Goal: Information Seeking & Learning: Learn about a topic

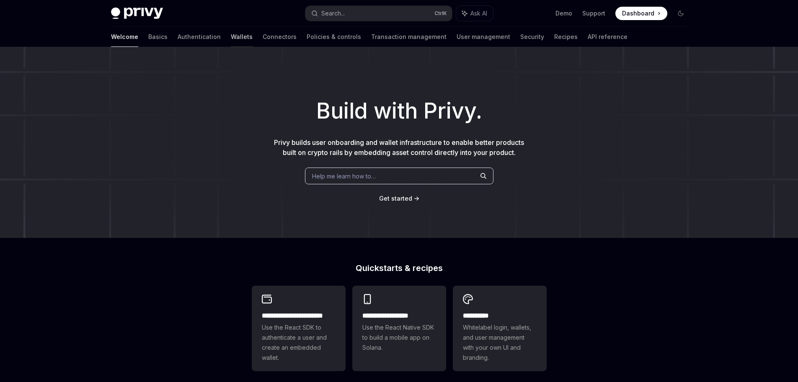
click at [231, 39] on link "Wallets" at bounding box center [242, 37] width 22 height 20
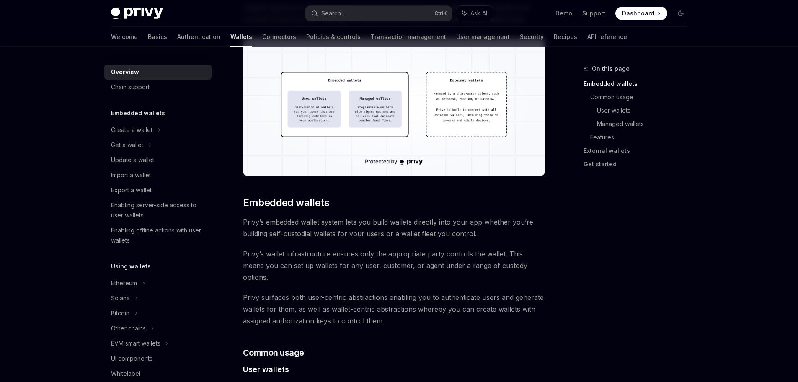
scroll to position [251, 0]
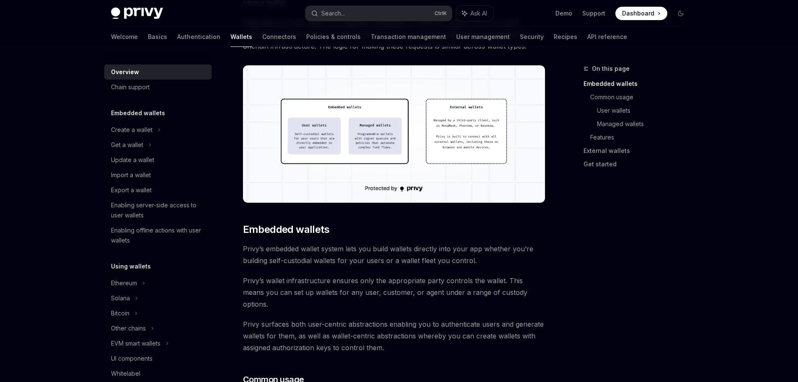
click at [683, 282] on div "On this page Embedded wallets Common usage User wallets Managed wallets Feature…" at bounding box center [629, 223] width 127 height 318
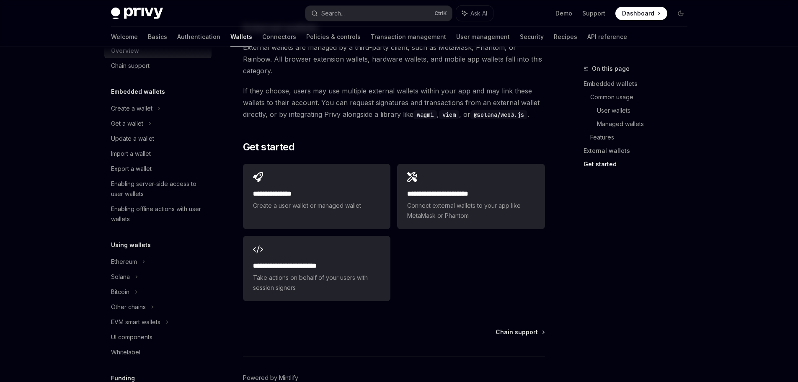
scroll to position [0, 0]
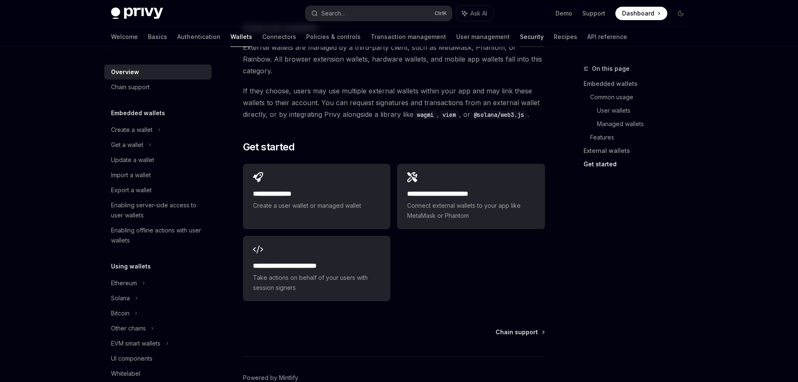
click at [520, 39] on link "Security" at bounding box center [532, 37] width 24 height 20
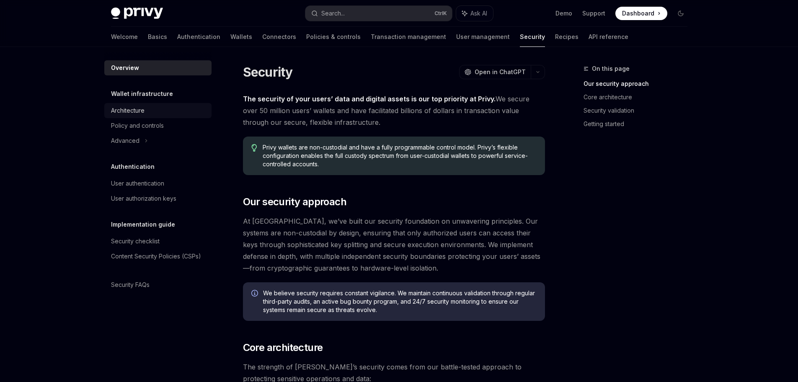
click at [141, 105] on link "Architecture" at bounding box center [157, 110] width 107 height 15
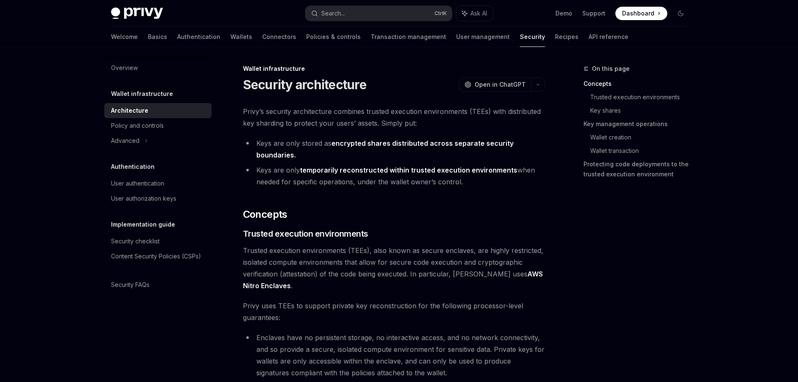
click at [165, 95] on h5 "Wallet infrastructure" at bounding box center [142, 94] width 62 height 10
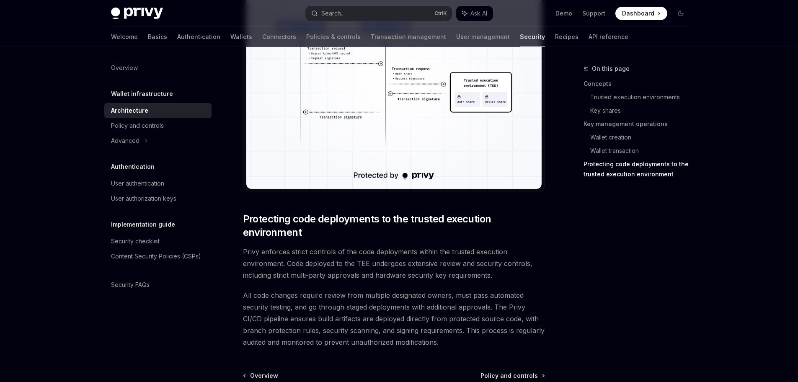
scroll to position [1658, 0]
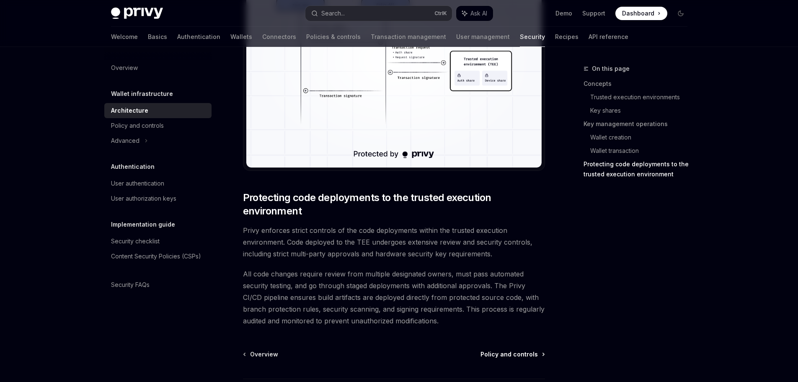
click at [521, 354] on span "Policy and controls" at bounding box center [508, 354] width 57 height 8
type textarea "*"
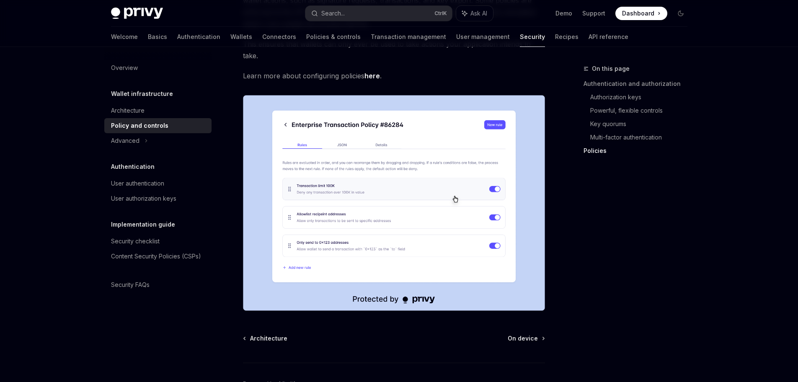
scroll to position [1065, 0]
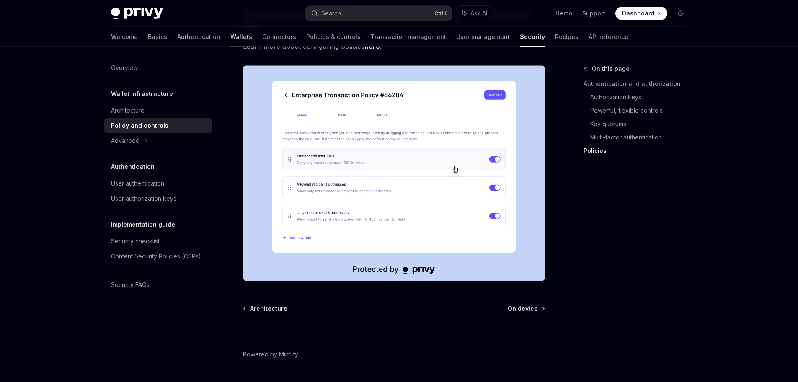
click at [230, 36] on link "Wallets" at bounding box center [241, 37] width 22 height 20
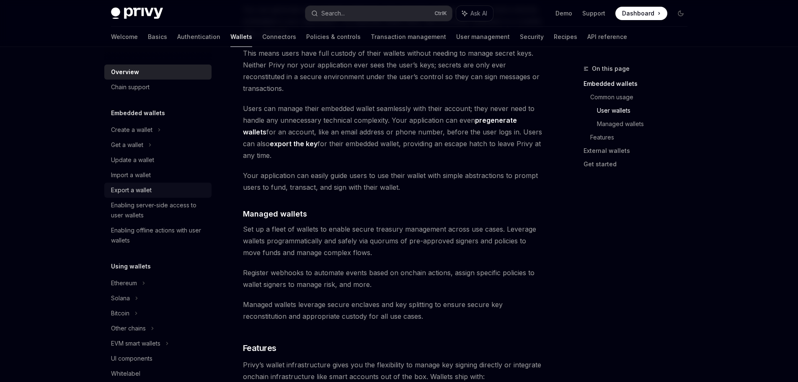
scroll to position [653, 0]
click at [145, 133] on div "Create a wallet" at bounding box center [131, 130] width 41 height 10
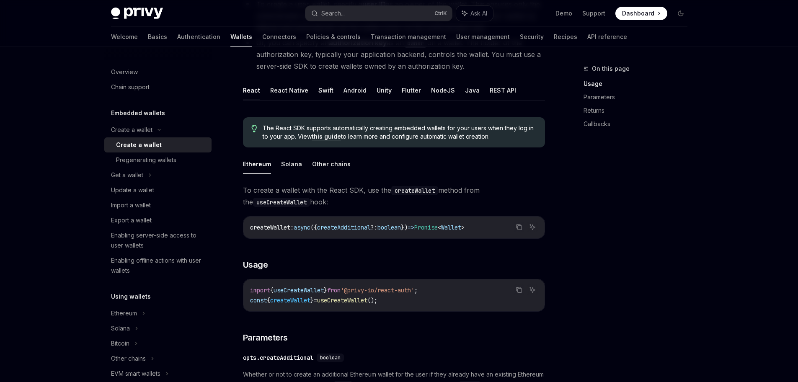
scroll to position [100, 0]
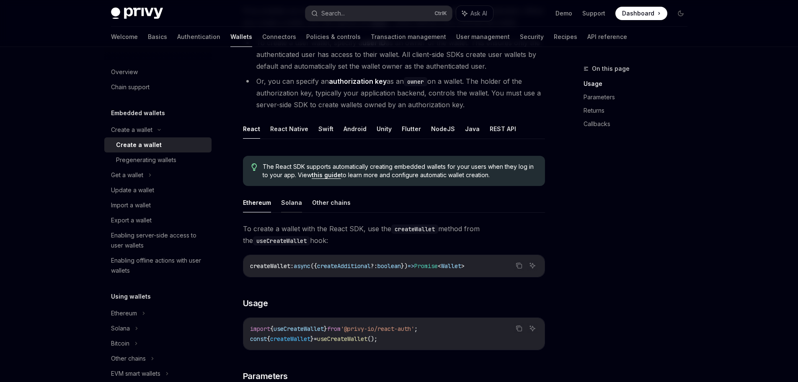
click at [291, 204] on button "Solana" at bounding box center [291, 203] width 21 height 20
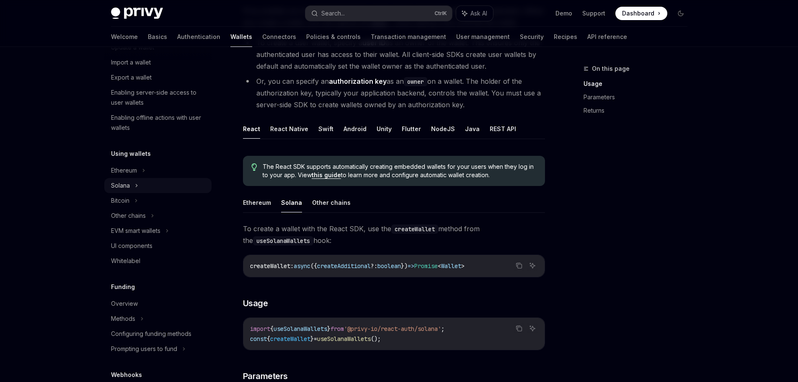
scroll to position [151, 0]
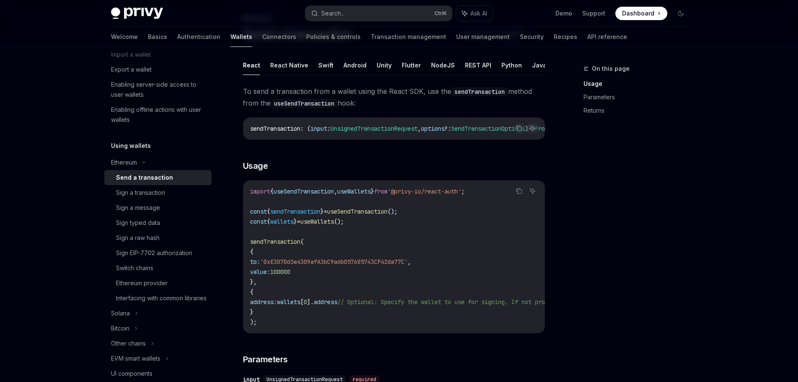
click at [616, 328] on div "On this page Usage Parameters Returns" at bounding box center [629, 223] width 127 height 318
click at [262, 43] on link "Connectors" at bounding box center [279, 37] width 34 height 20
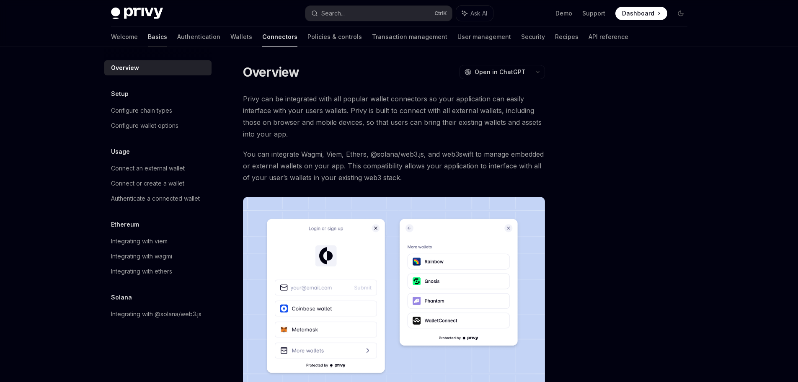
click at [148, 44] on link "Basics" at bounding box center [157, 37] width 19 height 20
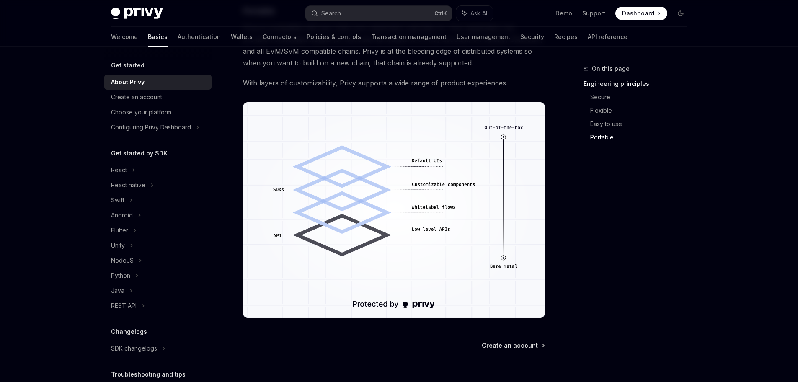
scroll to position [713, 0]
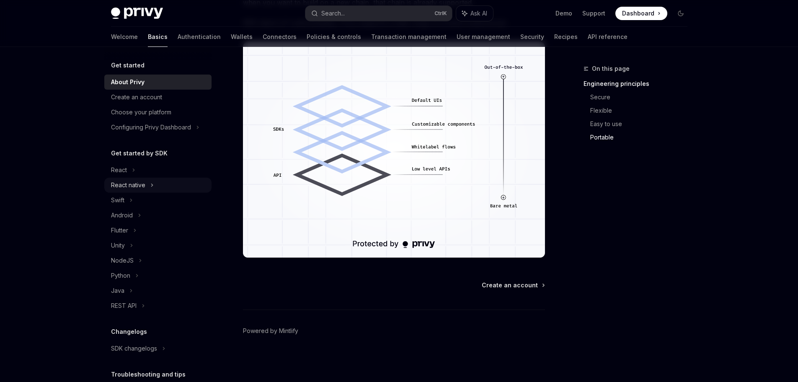
click at [145, 179] on div "React native" at bounding box center [157, 185] width 107 height 15
type textarea "*"
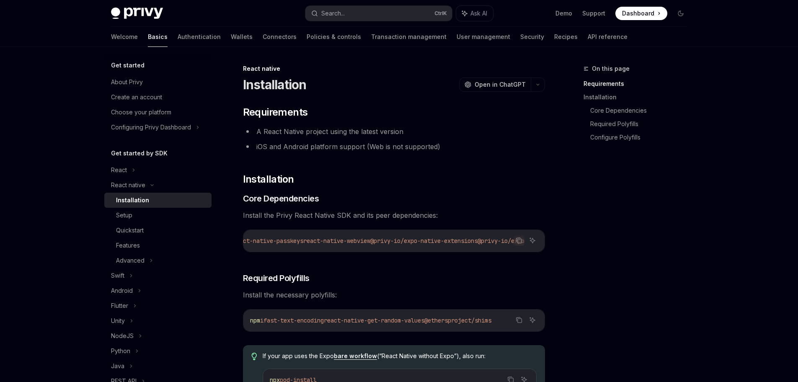
scroll to position [0, 464]
click at [576, 293] on div "On this page Requirements Installation Core Dependencies Required Polyfills Con…" at bounding box center [629, 223] width 127 height 318
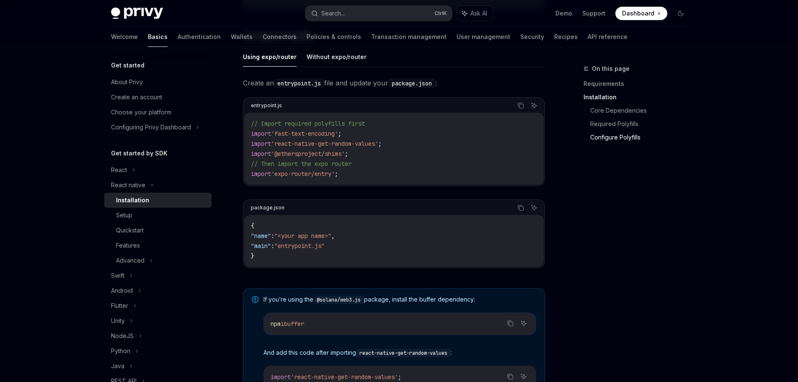
scroll to position [402, 0]
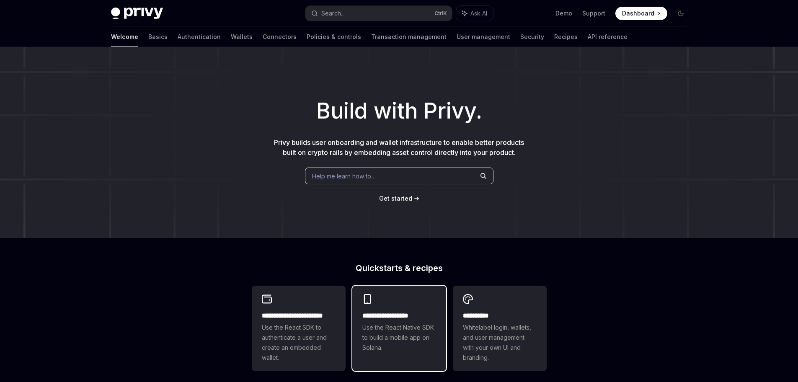
click at [378, 307] on div "**********" at bounding box center [399, 323] width 94 height 75
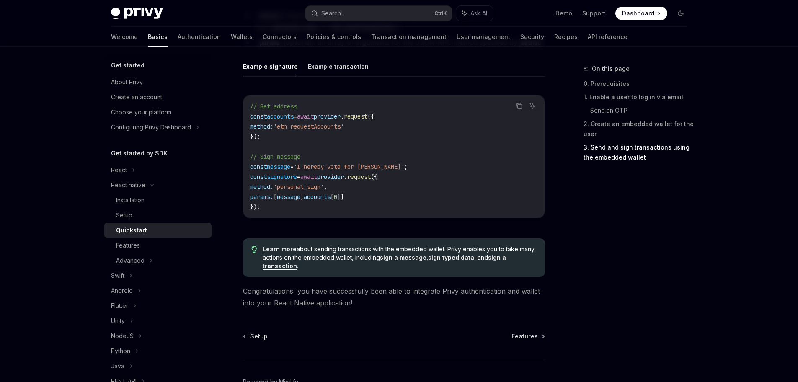
scroll to position [1206, 0]
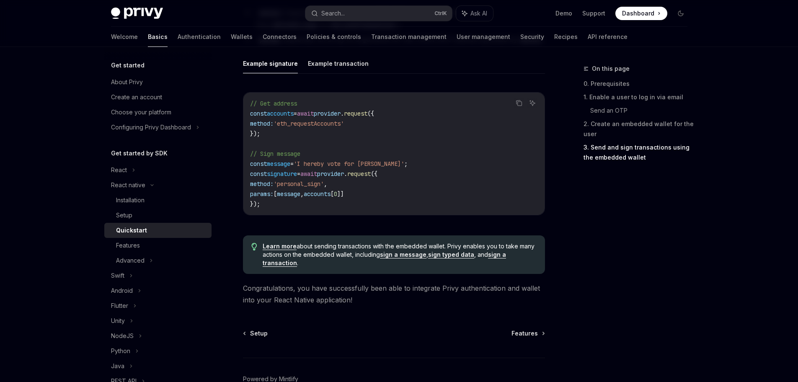
click at [389, 257] on link "sign a message" at bounding box center [403, 255] width 46 height 8
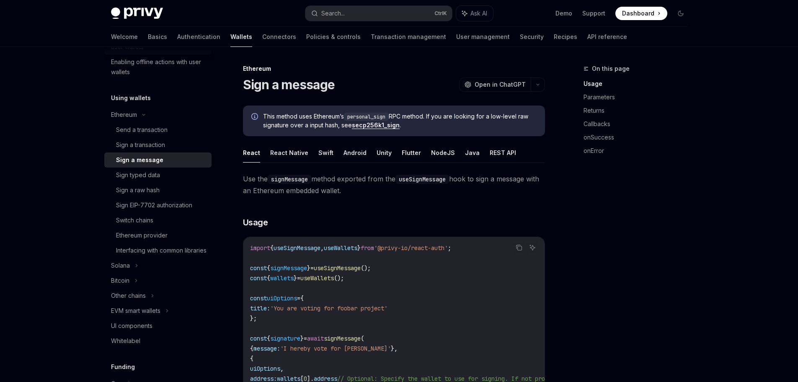
scroll to position [301, 0]
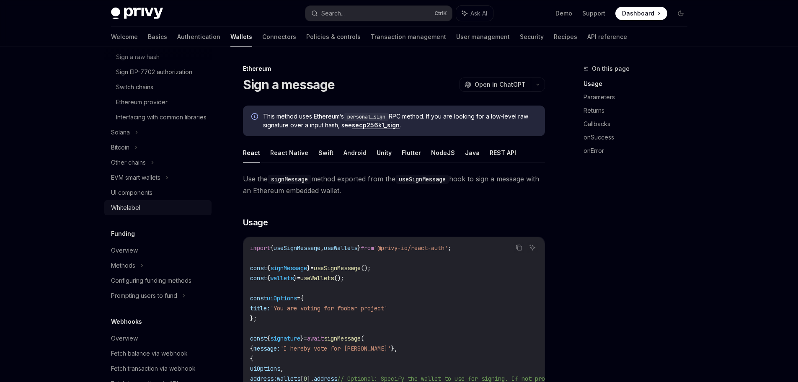
click at [152, 211] on link "Whitelabel" at bounding box center [157, 207] width 107 height 15
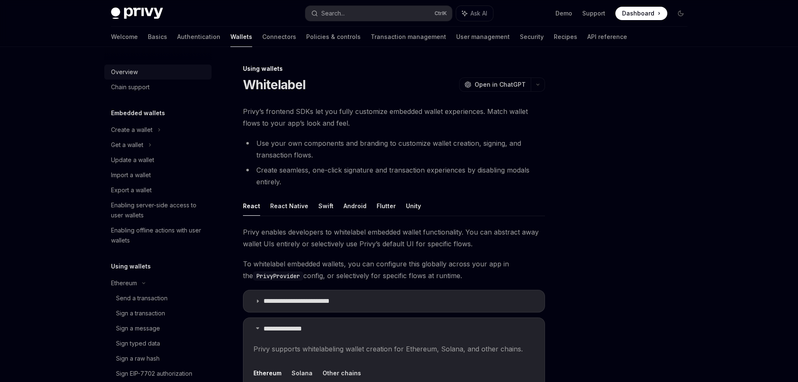
click at [166, 77] on div "Overview" at bounding box center [158, 72] width 95 height 10
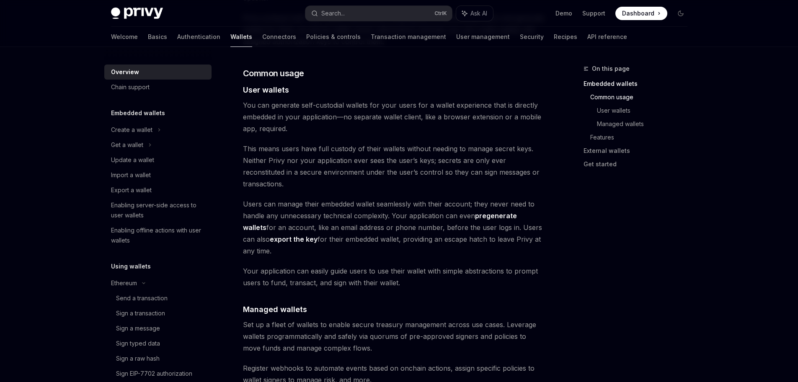
scroll to position [553, 0]
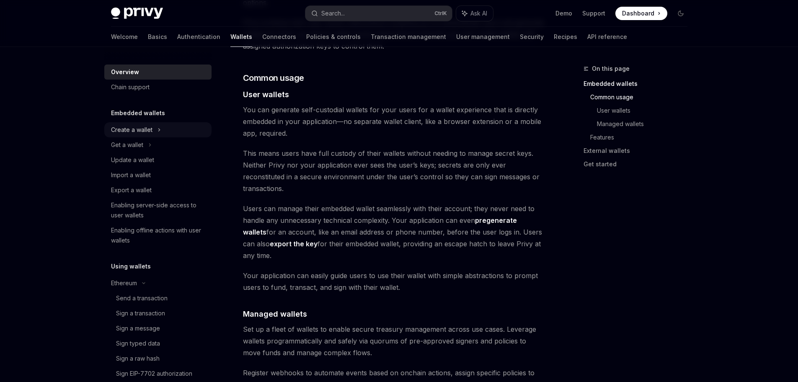
click at [170, 128] on div "Create a wallet" at bounding box center [157, 129] width 107 height 15
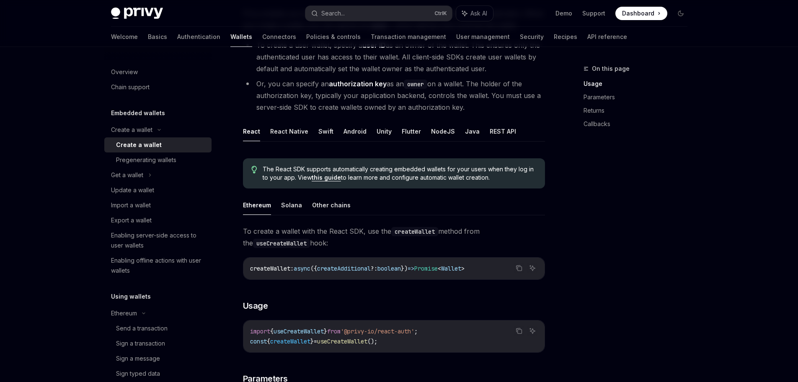
scroll to position [100, 0]
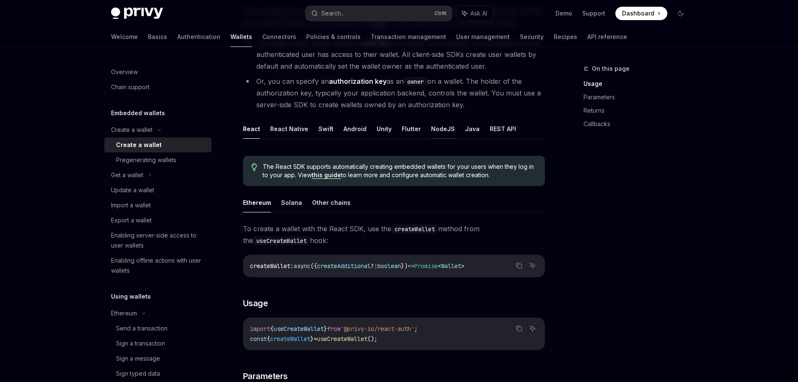
click at [441, 134] on button "NodeJS" at bounding box center [443, 129] width 24 height 20
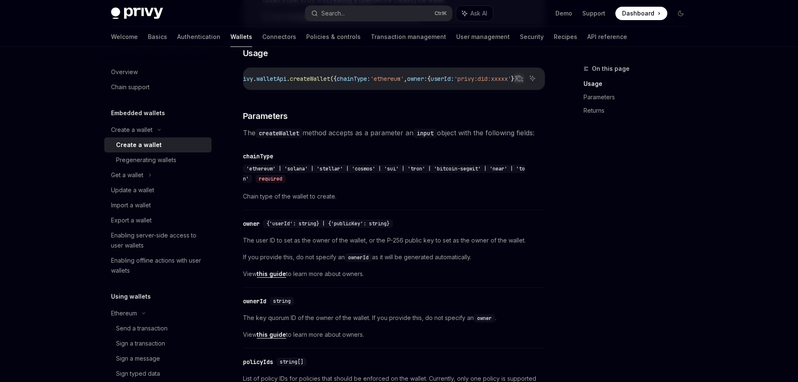
scroll to position [352, 0]
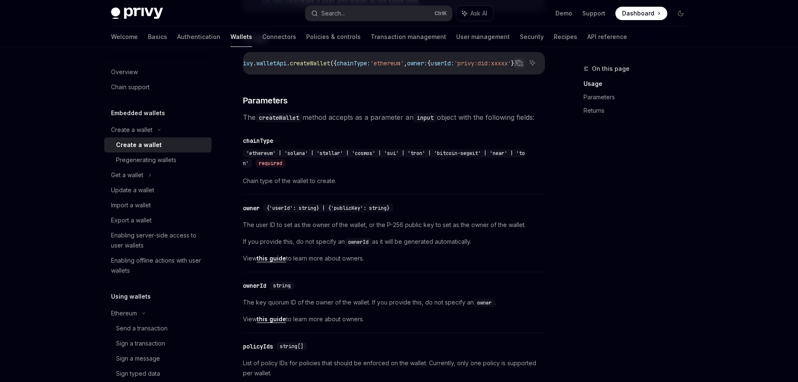
click at [265, 262] on link "this guide" at bounding box center [271, 259] width 29 height 8
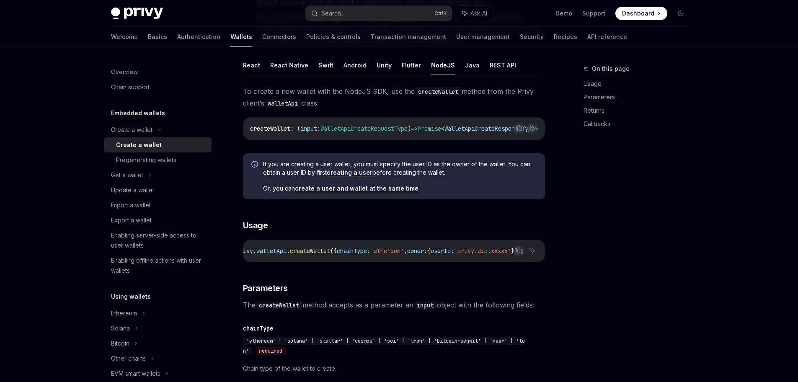
scroll to position [114, 0]
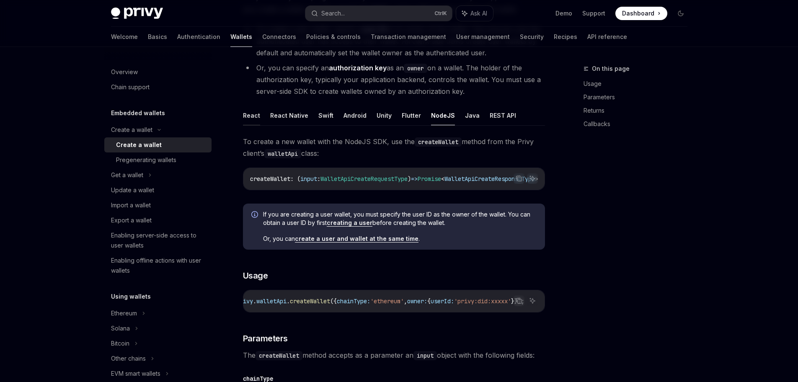
click at [248, 119] on button "React" at bounding box center [251, 116] width 17 height 20
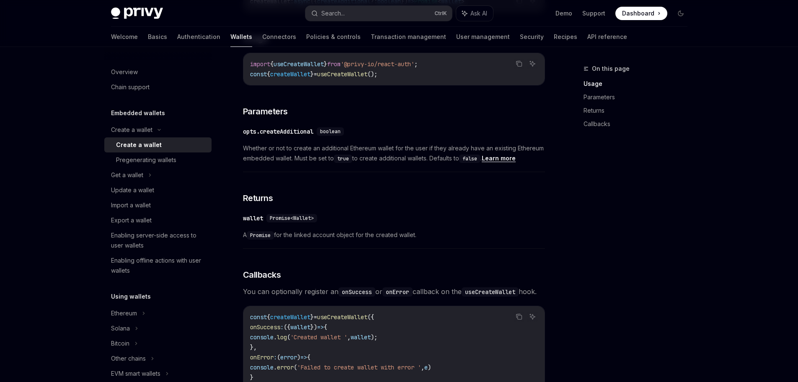
scroll to position [566, 0]
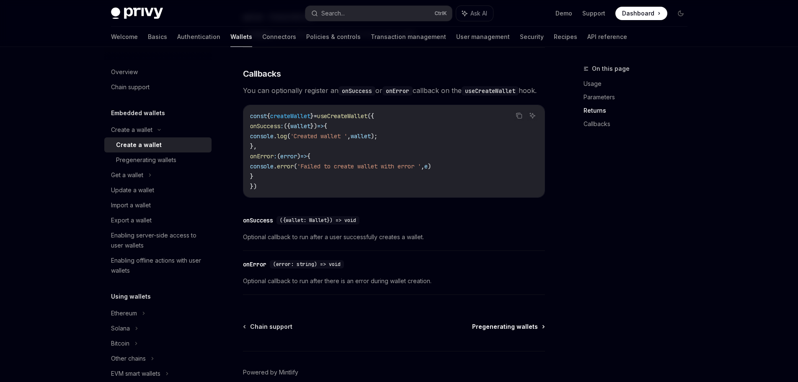
click at [506, 331] on span "Pregenerating wallets" at bounding box center [505, 326] width 66 height 8
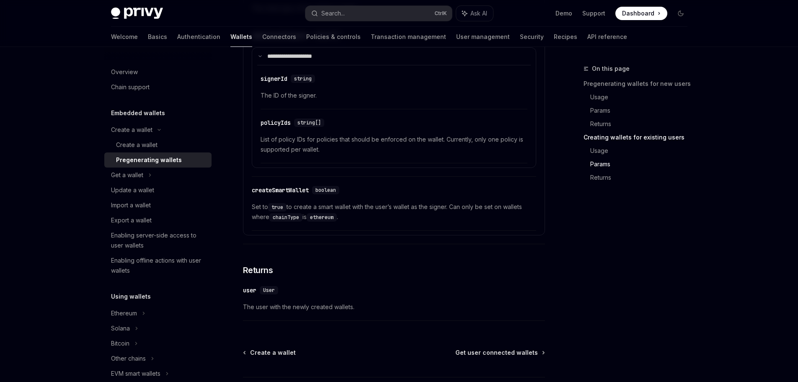
scroll to position [1550, 0]
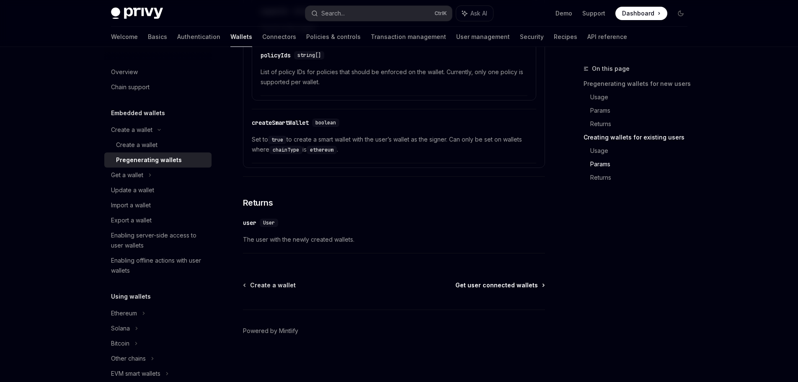
click at [536, 288] on span "Get user connected wallets" at bounding box center [496, 285] width 82 height 8
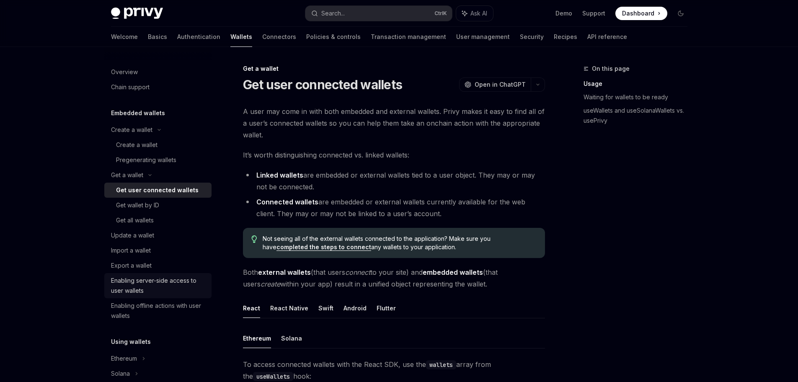
click at [180, 287] on div "Enabling server-side access to user wallets" at bounding box center [158, 285] width 95 height 20
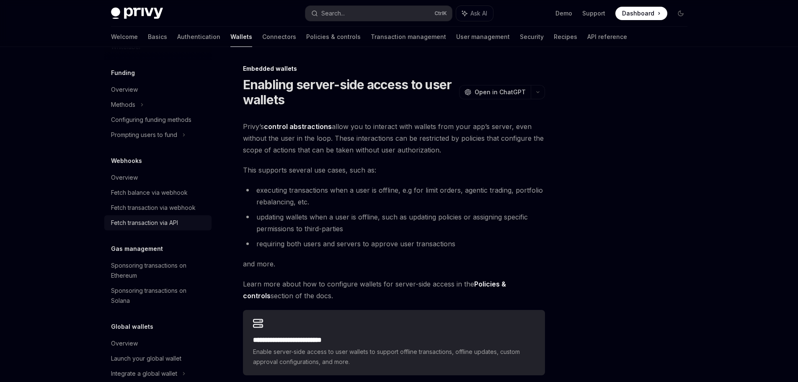
scroll to position [418, 0]
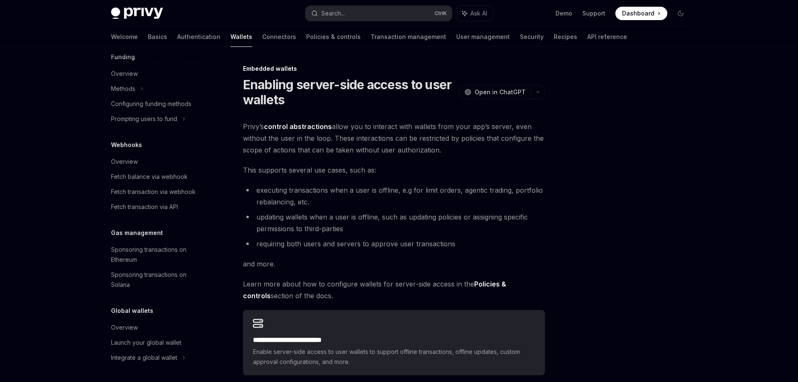
click at [575, 250] on div at bounding box center [629, 223] width 127 height 318
click at [148, 42] on link "Basics" at bounding box center [157, 37] width 19 height 20
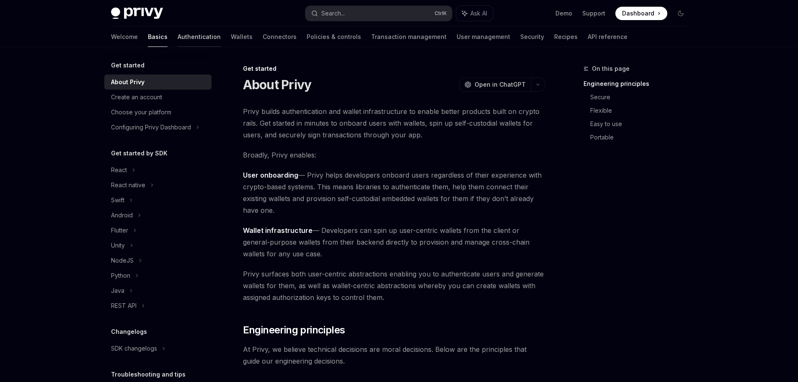
click at [178, 33] on link "Authentication" at bounding box center [199, 37] width 43 height 20
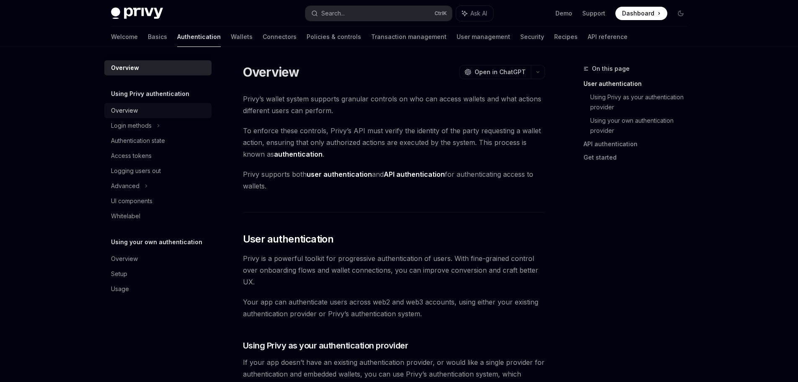
click at [123, 111] on div "Overview" at bounding box center [124, 111] width 27 height 10
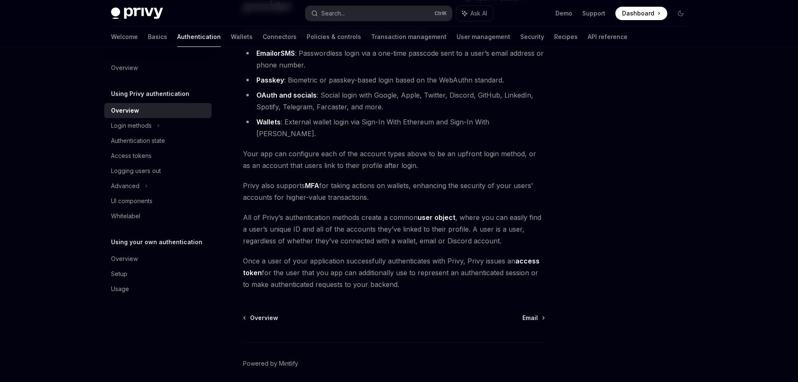
scroll to position [114, 0]
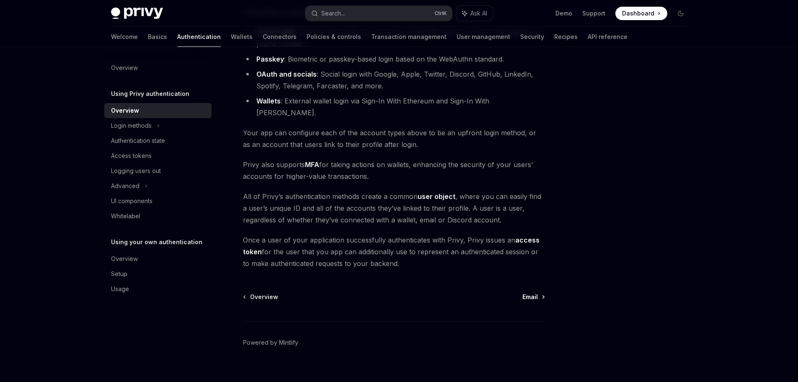
click at [525, 293] on span "Email" at bounding box center [529, 297] width 15 height 8
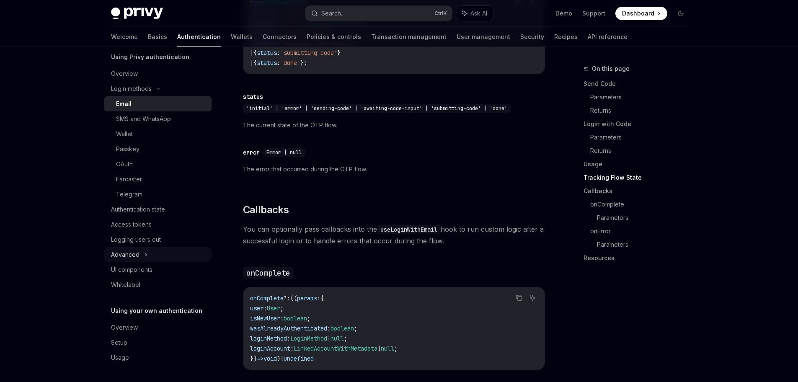
scroll to position [1105, 0]
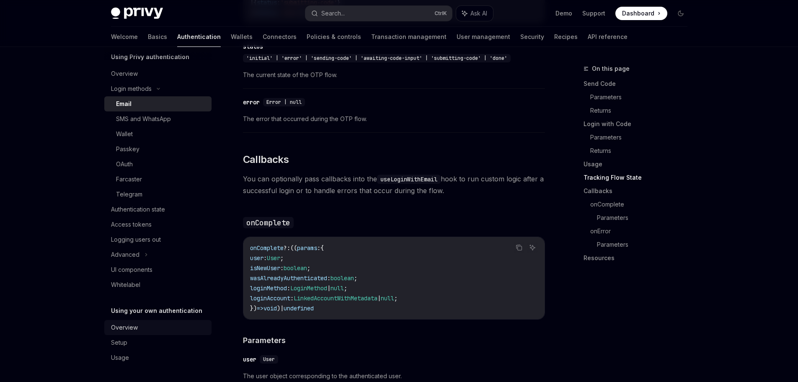
click at [151, 327] on div "Overview" at bounding box center [158, 327] width 95 height 10
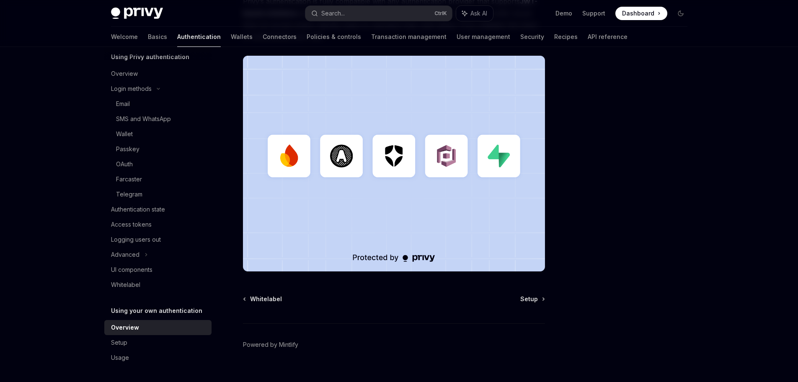
scroll to position [201, 0]
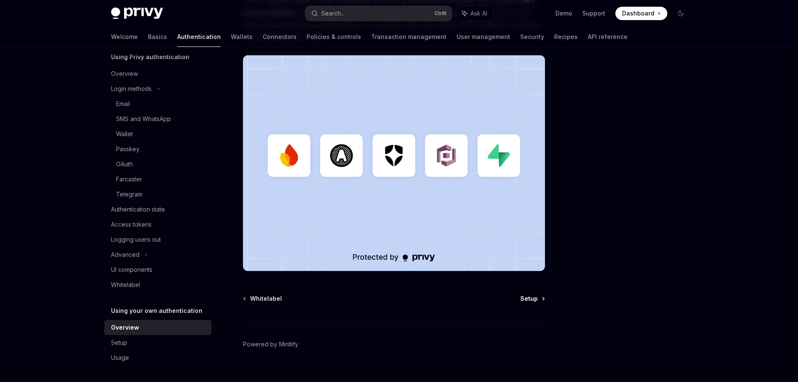
click at [536, 296] on span "Setup" at bounding box center [529, 298] width 18 height 8
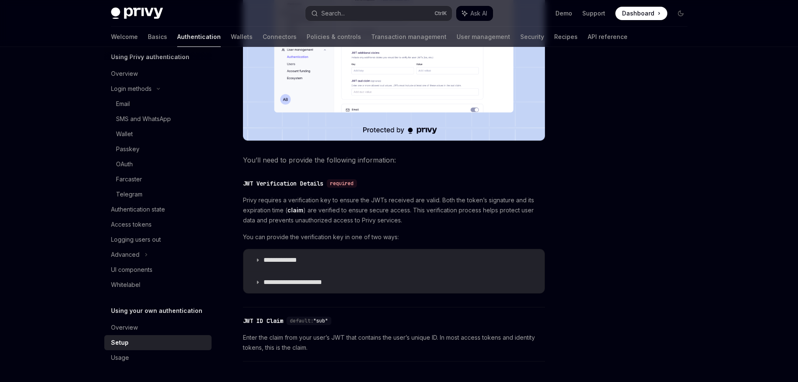
scroll to position [301, 0]
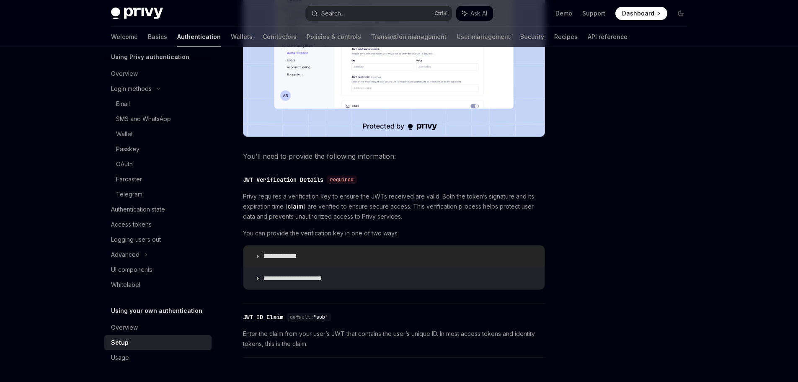
click at [270, 259] on p "**********" at bounding box center [288, 256] width 50 height 8
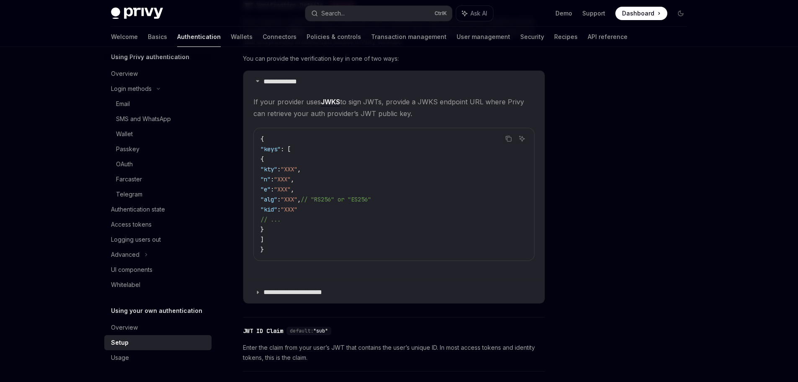
scroll to position [502, 0]
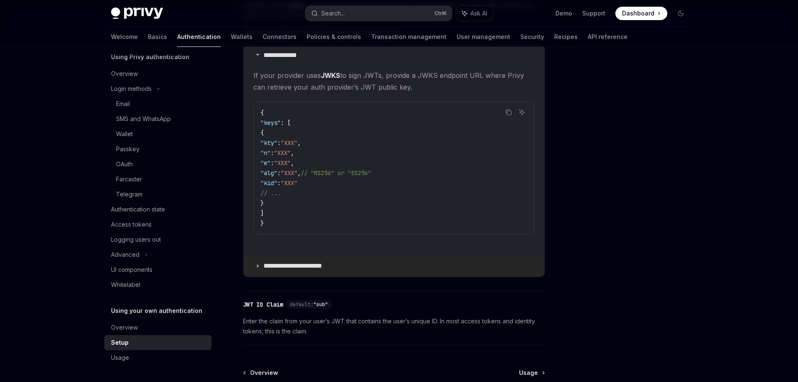
click at [263, 264] on summary "**********" at bounding box center [393, 266] width 301 height 22
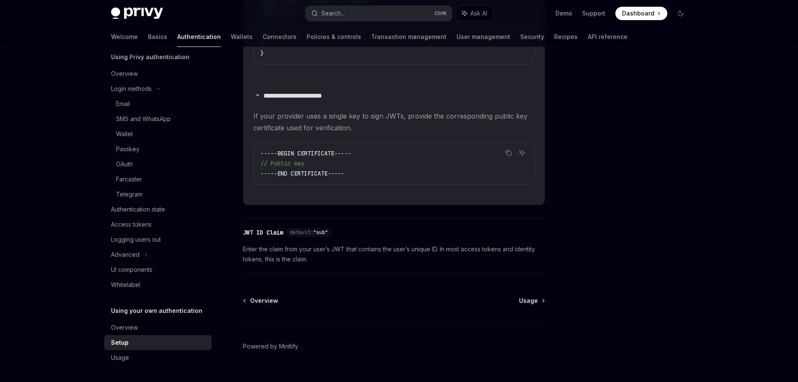
scroll to position [688, 0]
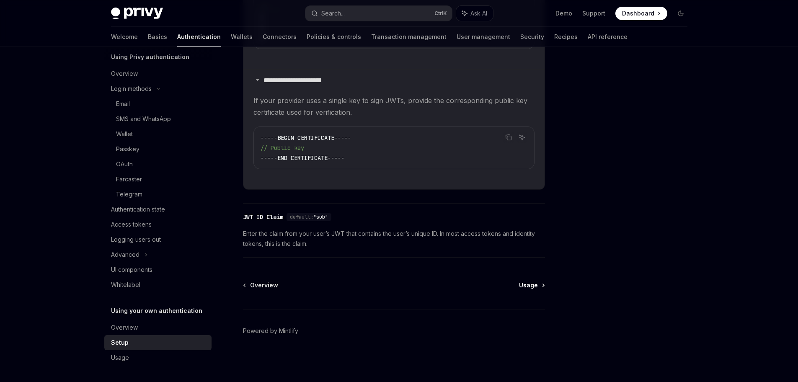
click at [542, 286] on link "Usage" at bounding box center [531, 285] width 25 height 8
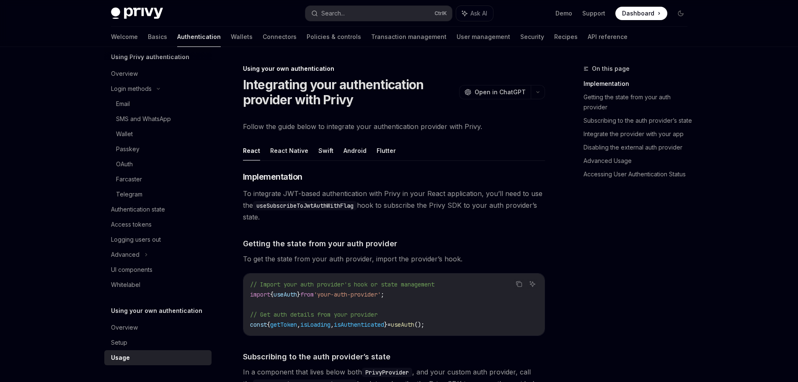
click at [135, 251] on div "Advanced" at bounding box center [125, 255] width 28 height 10
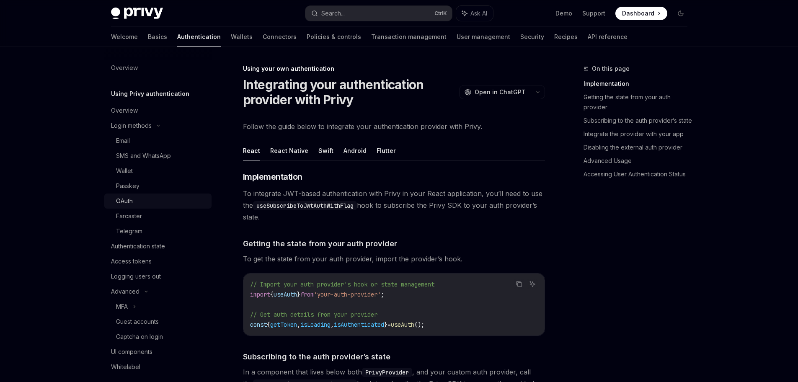
click at [137, 199] on div "OAuth" at bounding box center [161, 201] width 90 height 10
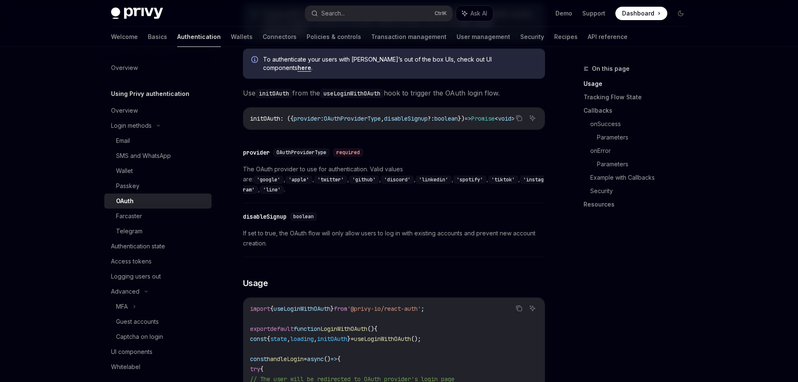
scroll to position [301, 0]
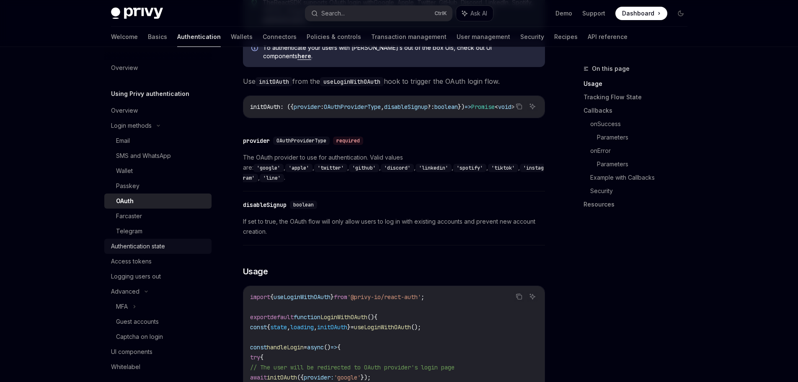
click at [149, 248] on div "Authentication state" at bounding box center [138, 246] width 54 height 10
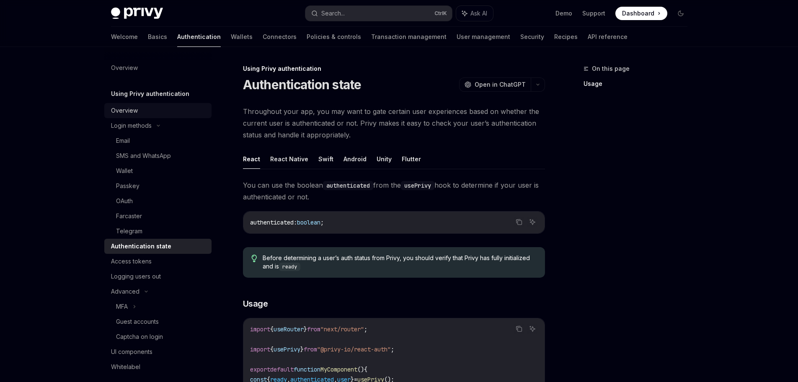
click at [147, 103] on link "Overview" at bounding box center [157, 110] width 107 height 15
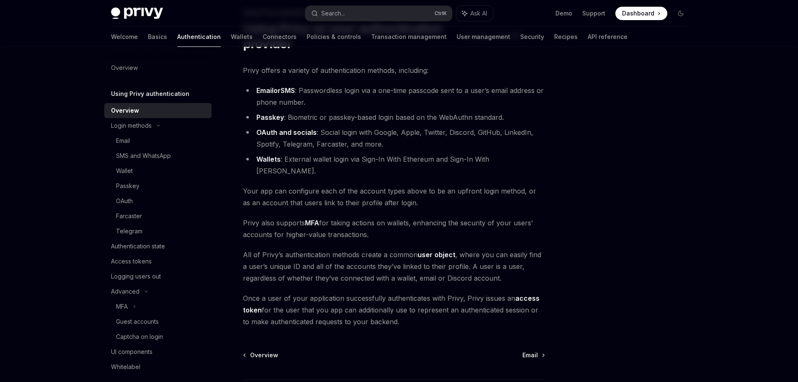
scroll to position [100, 0]
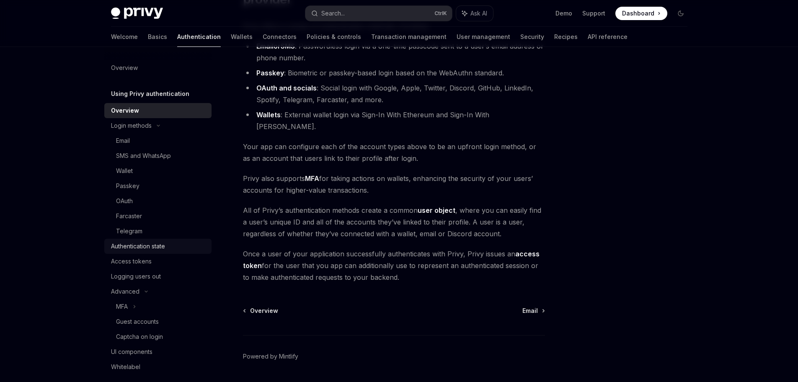
click at [124, 251] on div "Authentication state" at bounding box center [138, 246] width 54 height 10
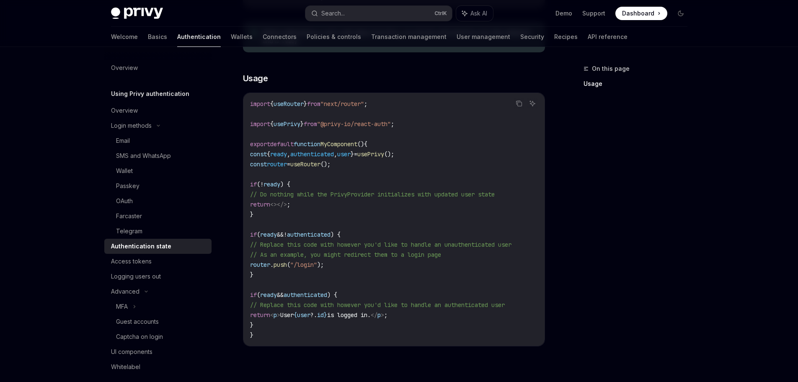
scroll to position [251, 0]
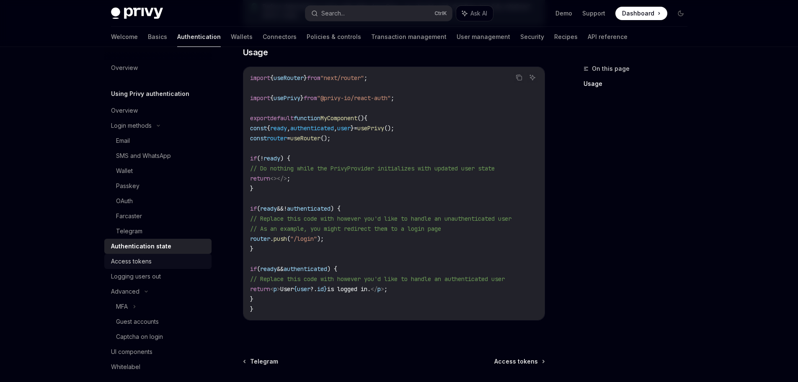
click at [166, 259] on div "Access tokens" at bounding box center [158, 261] width 95 height 10
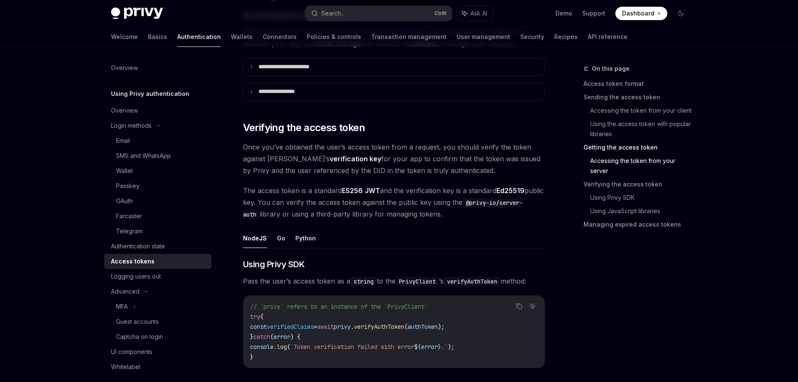
scroll to position [1155, 0]
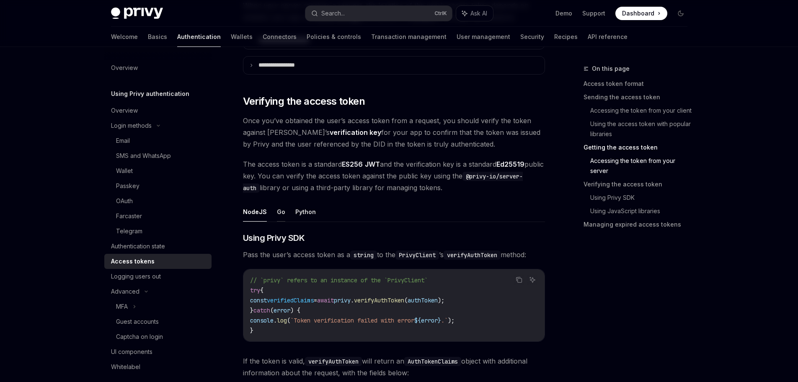
click at [281, 215] on button "Go" at bounding box center [281, 212] width 8 height 20
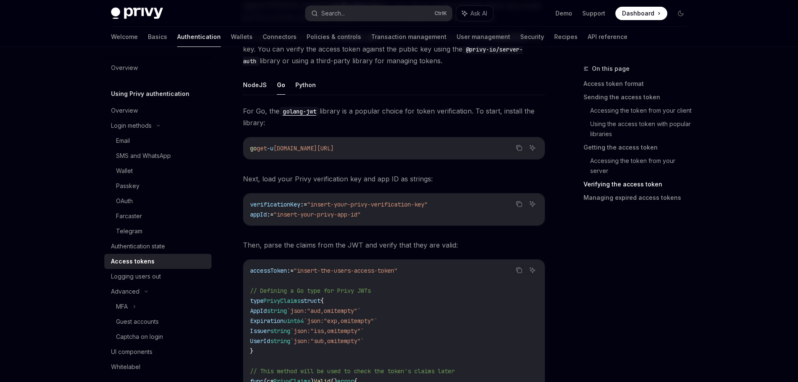
scroll to position [1256, 0]
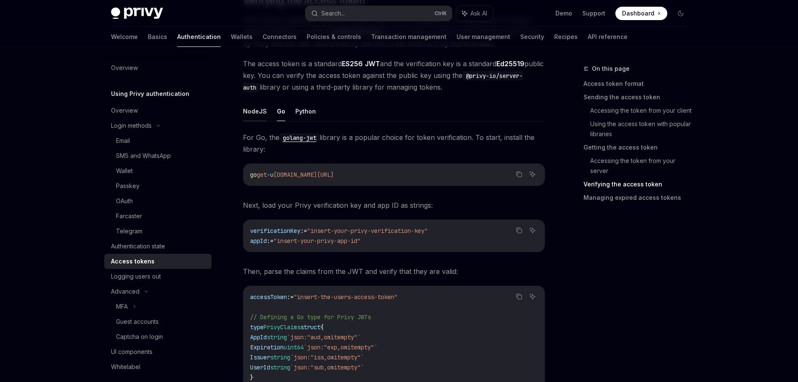
click at [261, 111] on button "NodeJS" at bounding box center [255, 111] width 24 height 20
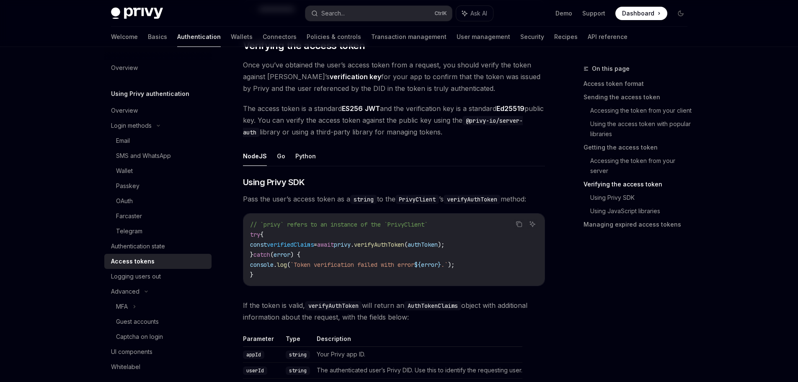
scroll to position [1206, 0]
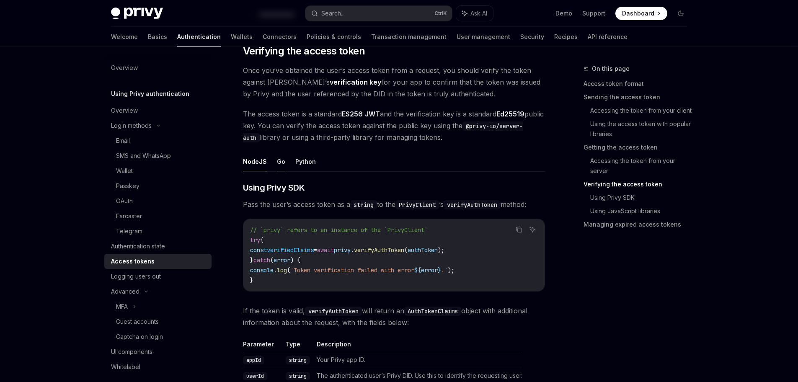
click at [277, 170] on button "Go" at bounding box center [281, 162] width 8 height 20
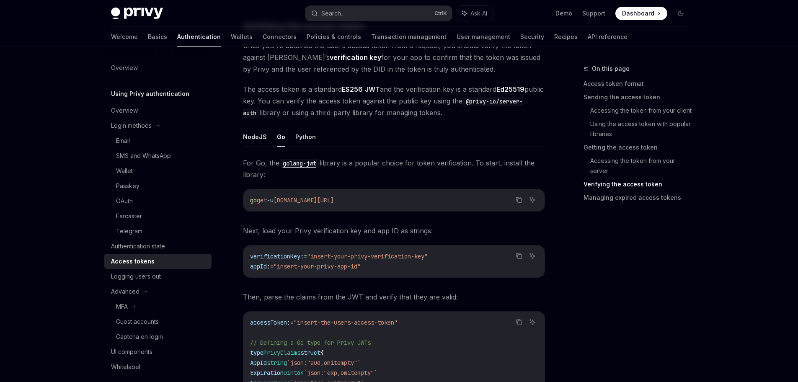
scroll to position [1206, 0]
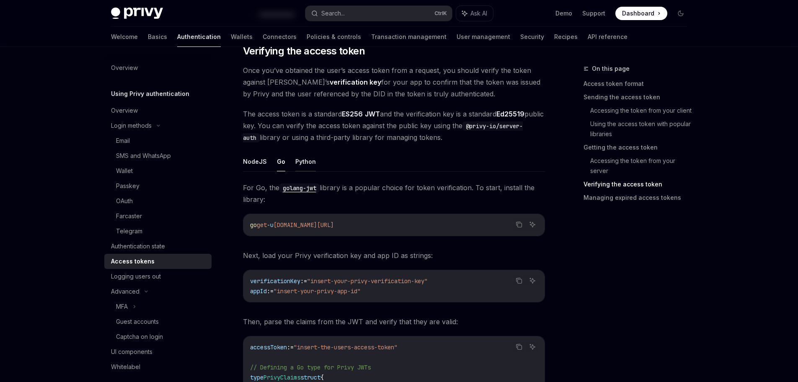
click at [308, 167] on button "Python" at bounding box center [305, 162] width 21 height 20
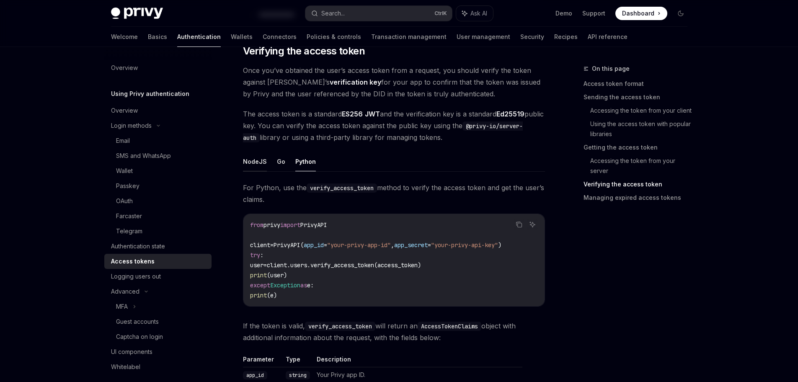
click at [258, 161] on button "NodeJS" at bounding box center [255, 162] width 24 height 20
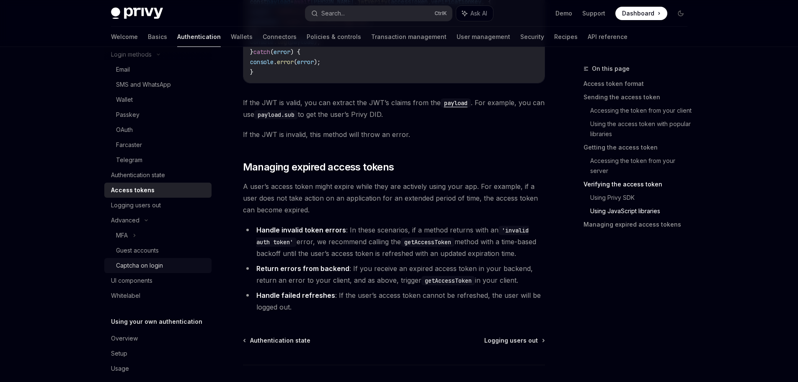
scroll to position [82, 0]
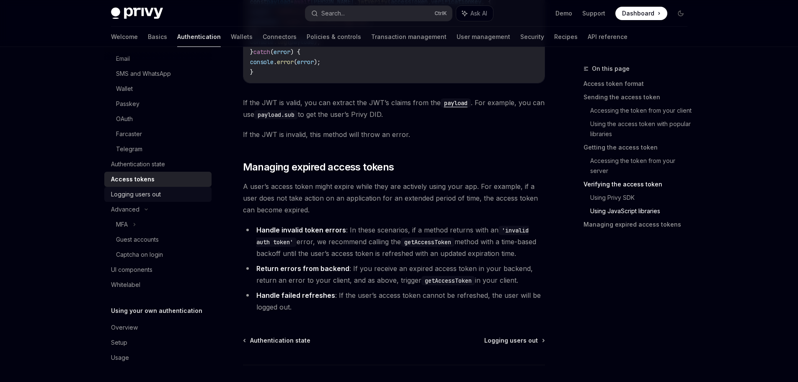
click at [163, 201] on link "Logging users out" at bounding box center [157, 194] width 107 height 15
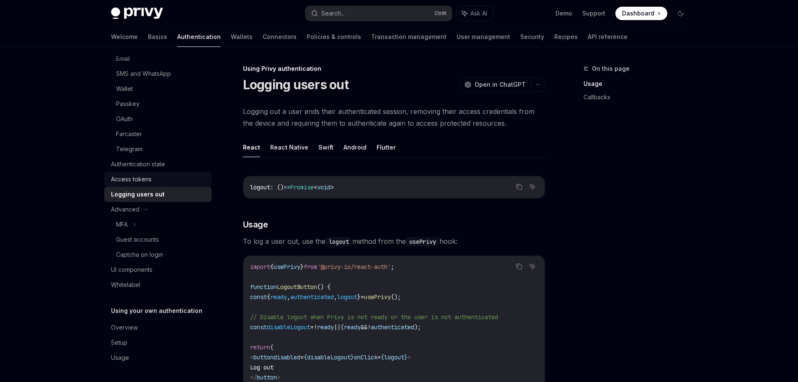
click at [154, 175] on div "Access tokens" at bounding box center [158, 179] width 95 height 10
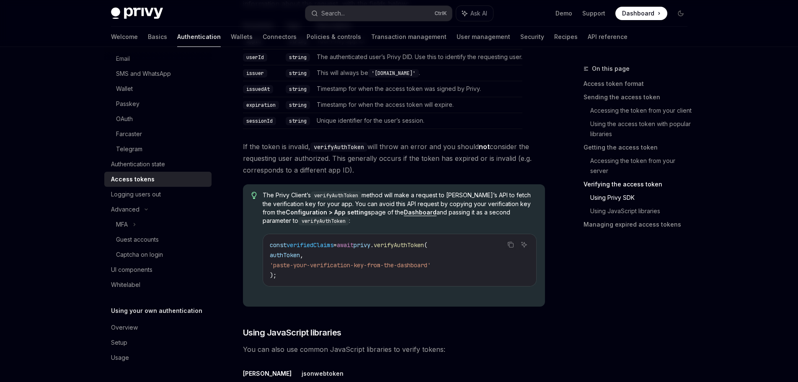
scroll to position [1557, 0]
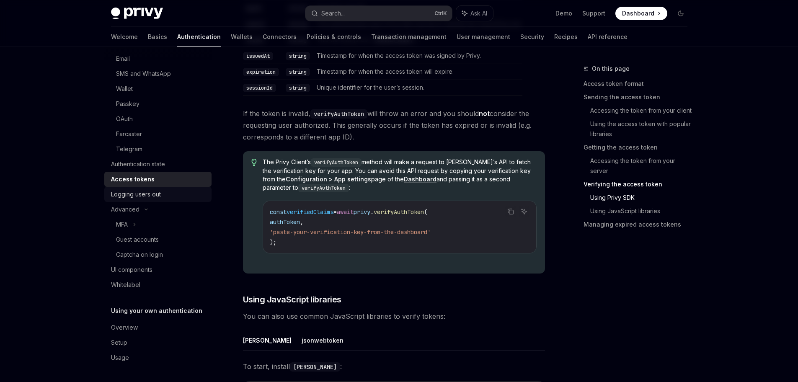
click at [118, 199] on link "Logging users out" at bounding box center [157, 194] width 107 height 15
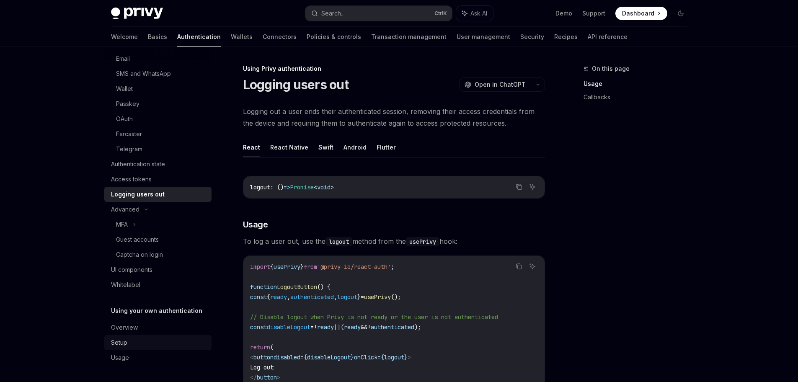
click at [145, 343] on div "Setup" at bounding box center [158, 342] width 95 height 10
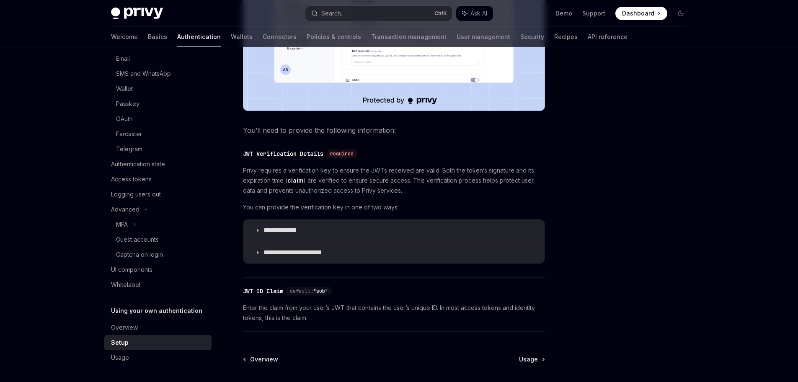
scroll to position [352, 0]
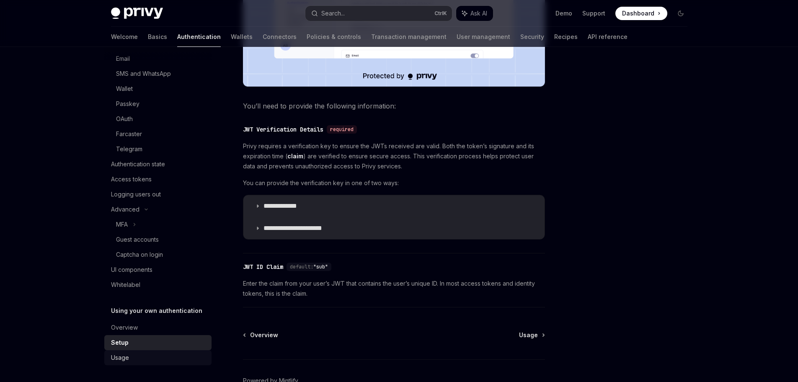
click at [166, 360] on div "Usage" at bounding box center [158, 358] width 95 height 10
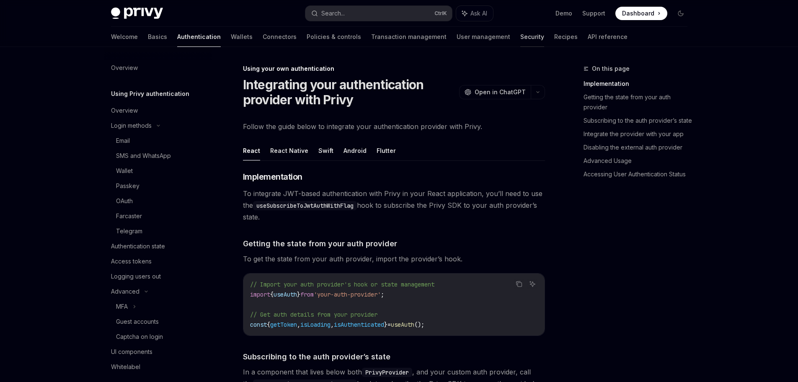
click at [520, 36] on link "Security" at bounding box center [532, 37] width 24 height 20
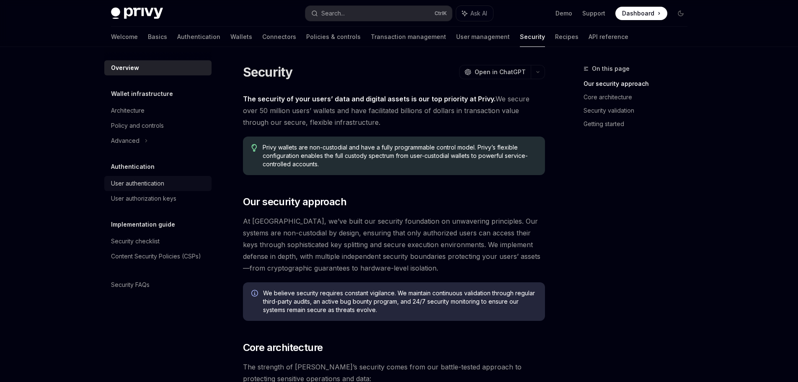
click at [140, 190] on link "User authentication" at bounding box center [157, 183] width 107 height 15
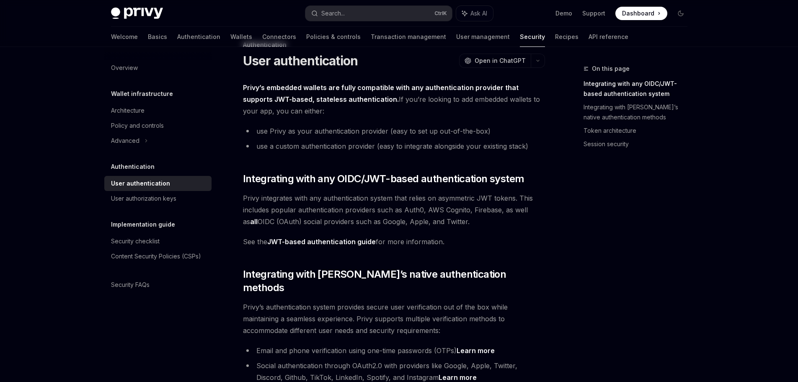
scroll to position [50, 0]
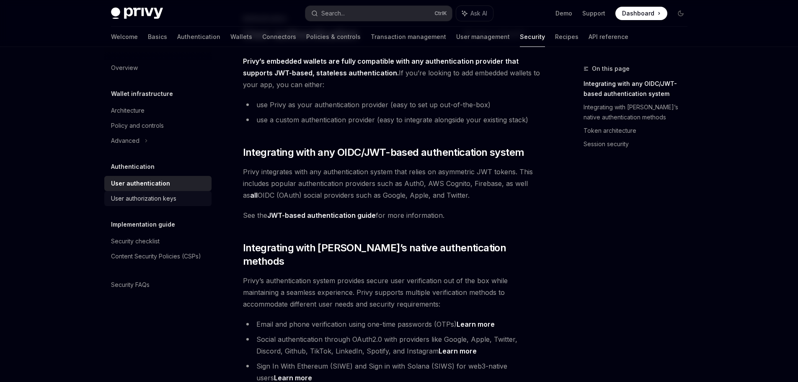
click at [174, 192] on link "User authorization keys" at bounding box center [157, 198] width 107 height 15
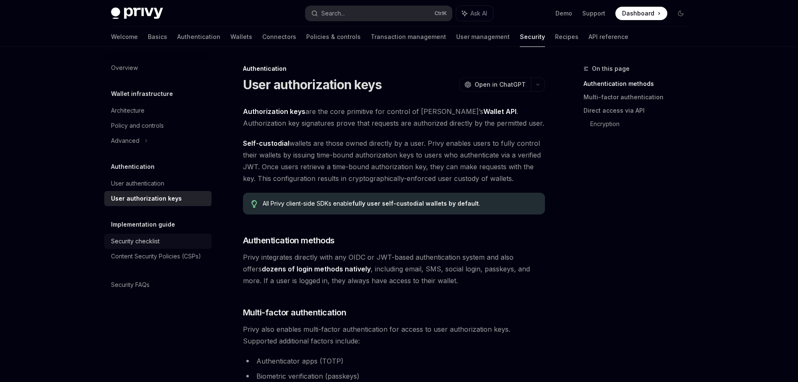
click at [178, 237] on div "Security checklist" at bounding box center [158, 241] width 95 height 10
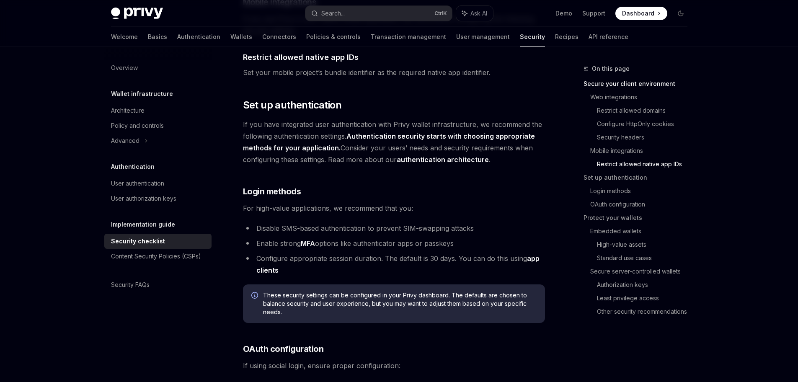
scroll to position [703, 0]
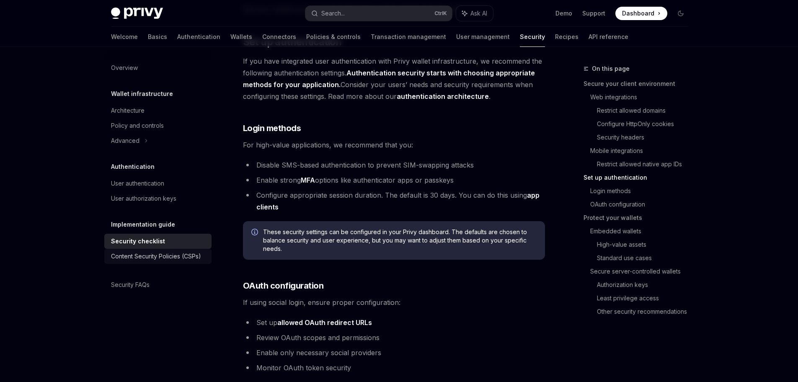
click at [178, 253] on div "Content Security Policies (CSPs)" at bounding box center [156, 256] width 90 height 10
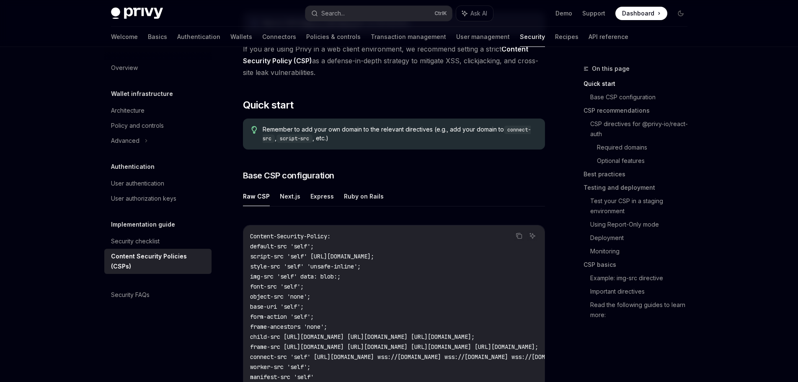
scroll to position [50, 0]
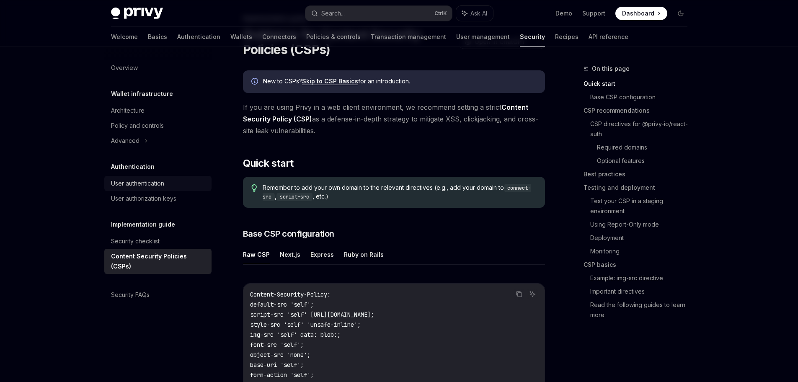
click at [162, 183] on div "User authentication" at bounding box center [137, 183] width 53 height 10
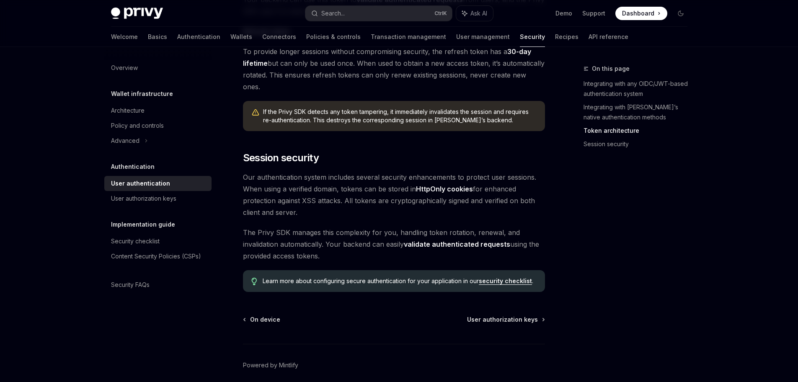
scroll to position [653, 0]
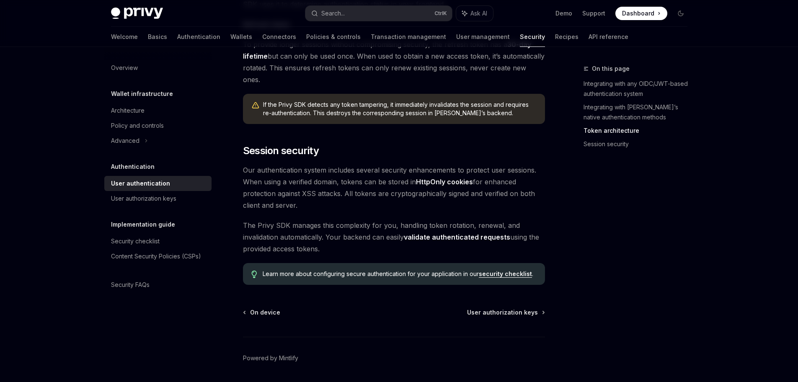
click at [455, 233] on link "validate authenticated requests" at bounding box center [457, 237] width 106 height 9
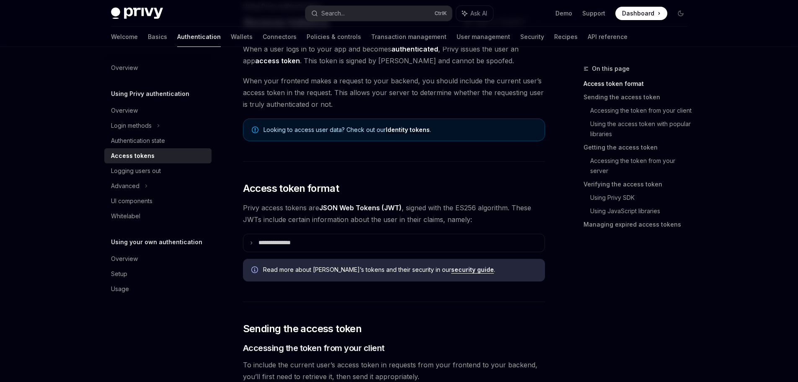
scroll to position [201, 0]
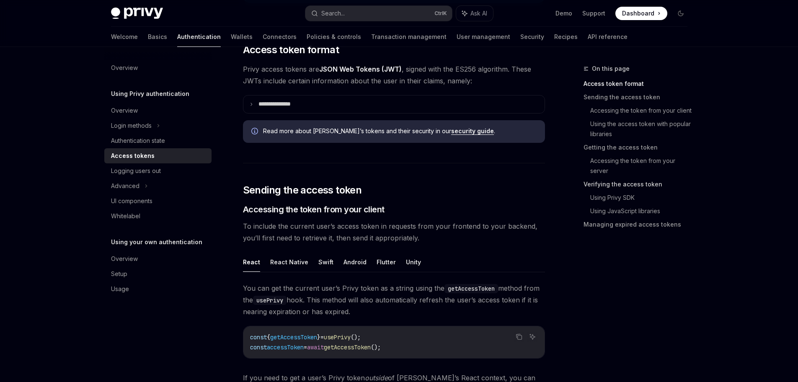
click at [606, 184] on link "Verifying the access token" at bounding box center [638, 184] width 111 height 13
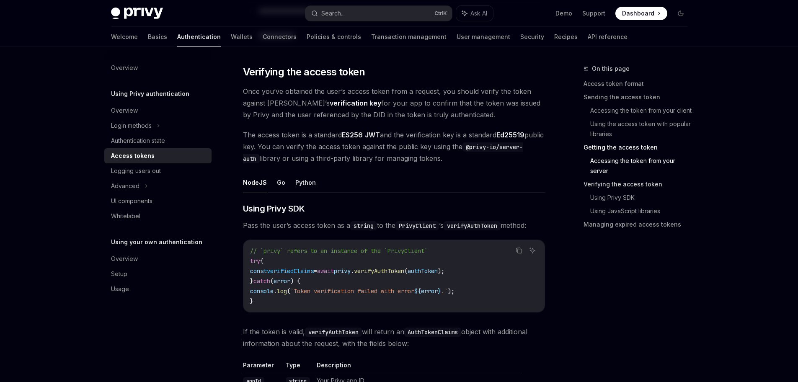
scroll to position [1186, 0]
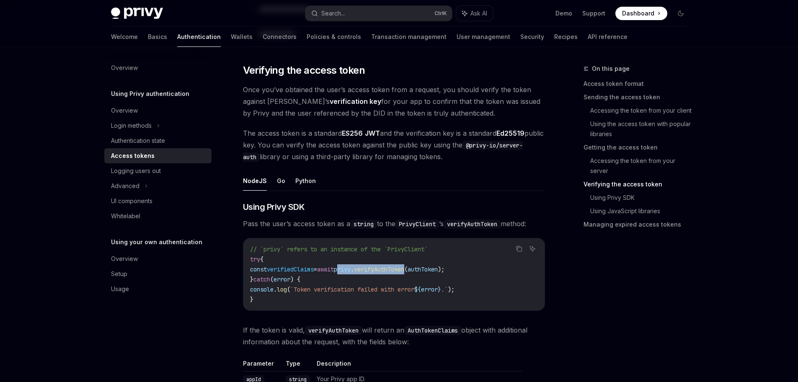
drag, startPoint x: 359, startPoint y: 270, endPoint x: 433, endPoint y: 270, distance: 74.1
click at [433, 270] on span "const verifiedClaims = await privy . verifyAuthToken ( authToken );" at bounding box center [347, 269] width 194 height 8
copy span "privy . verifyAuthToken"
click at [587, 32] on link "API reference" at bounding box center [607, 37] width 40 height 20
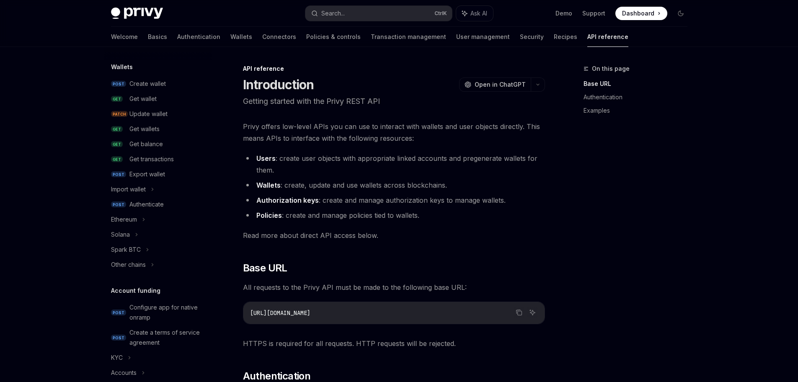
scroll to position [50, 0]
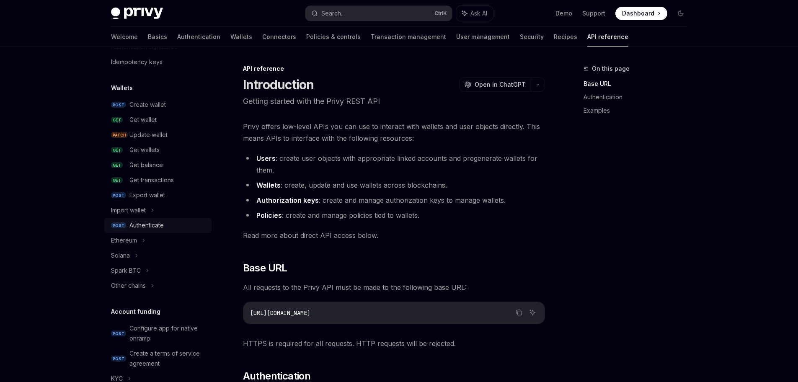
click at [176, 220] on link "POST Authenticate" at bounding box center [157, 225] width 107 height 15
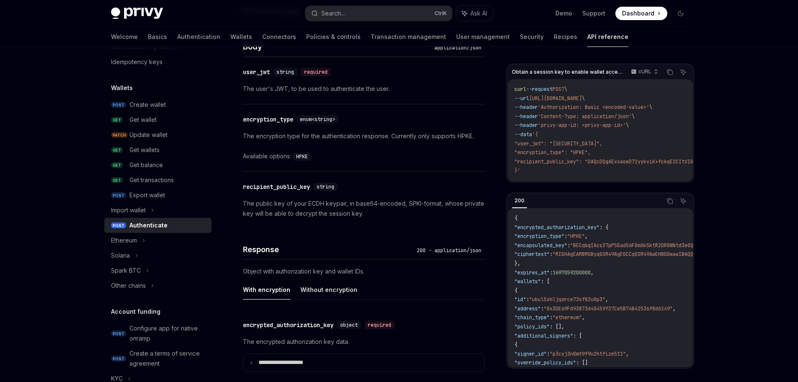
scroll to position [502, 0]
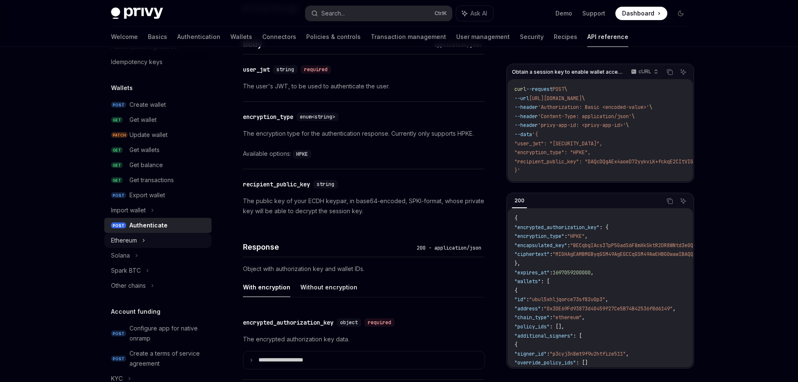
click at [128, 242] on div "Ethereum" at bounding box center [124, 240] width 26 height 10
type textarea "*"
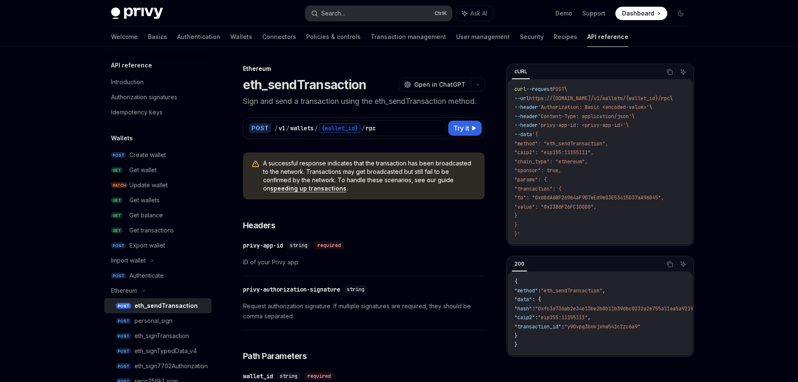
click at [423, 13] on button "Search... Ctrl K" at bounding box center [378, 13] width 147 height 15
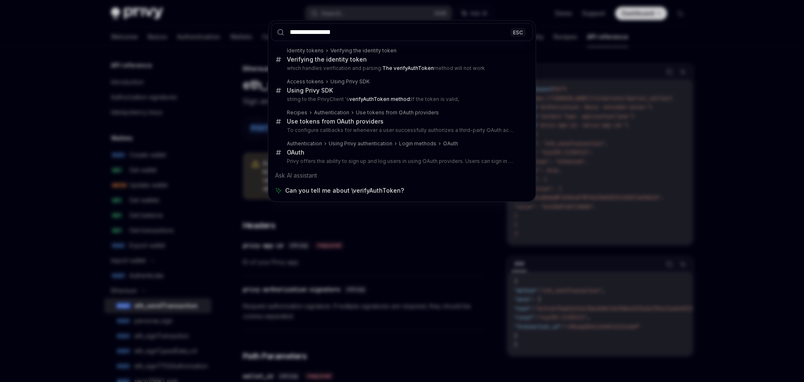
type input "**********"
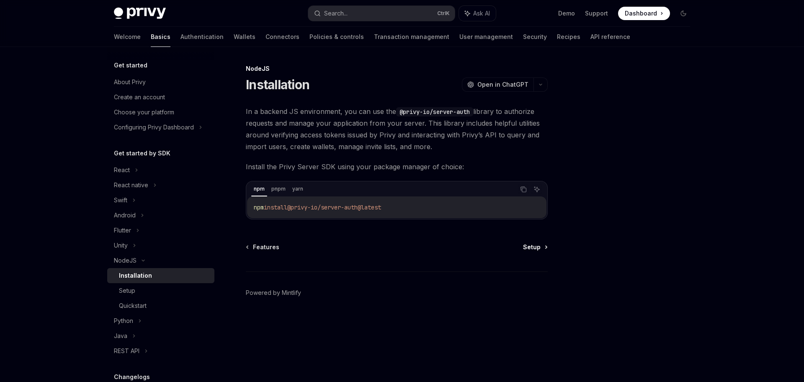
click at [536, 250] on span "Setup" at bounding box center [532, 247] width 18 height 8
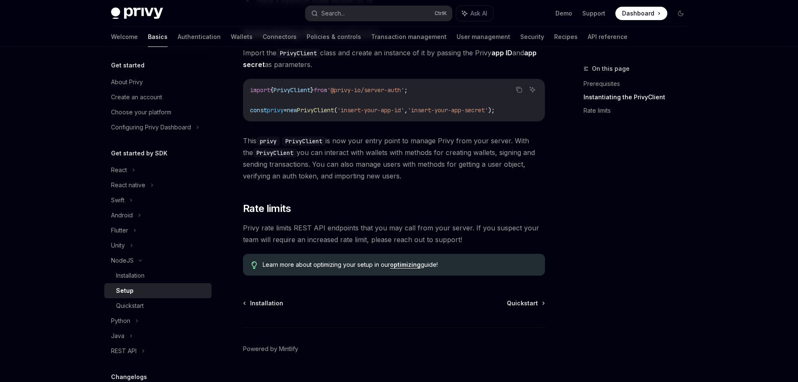
scroll to position [184, 0]
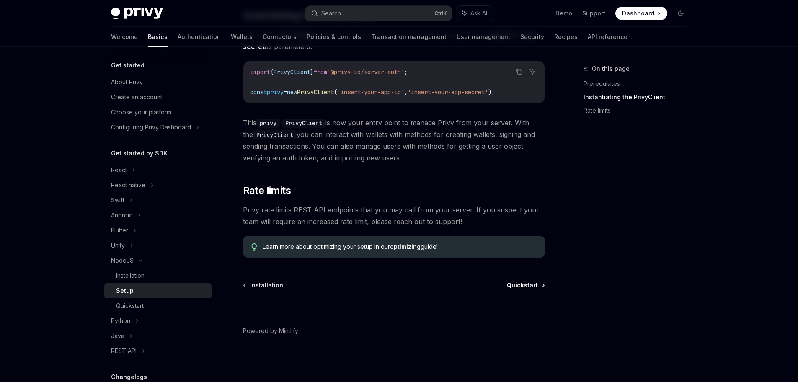
click at [535, 281] on span "Quickstart" at bounding box center [522, 285] width 31 height 8
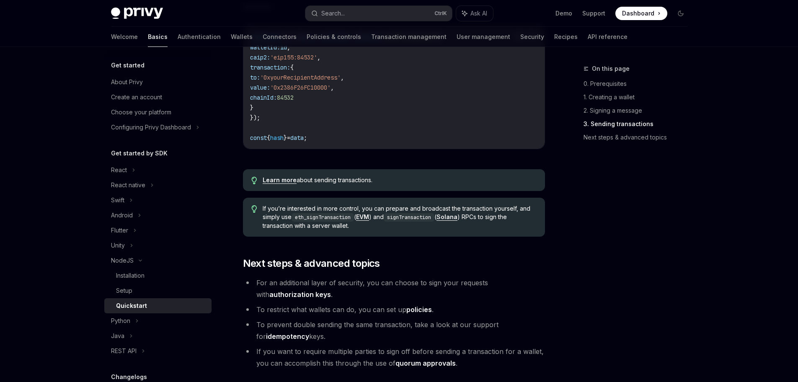
scroll to position [804, 0]
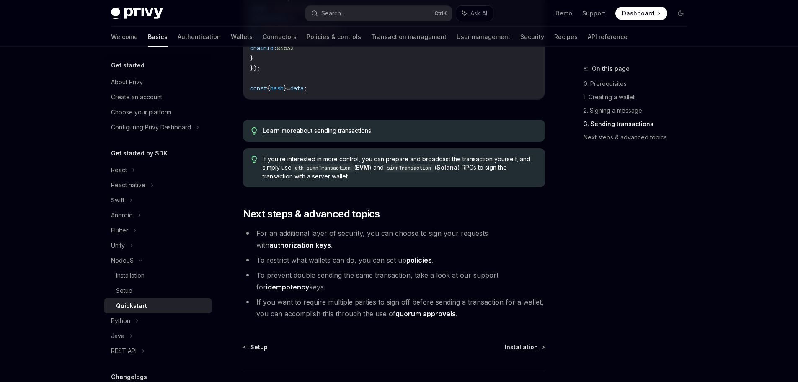
click at [331, 241] on link "authorization keys" at bounding box center [300, 245] width 62 height 9
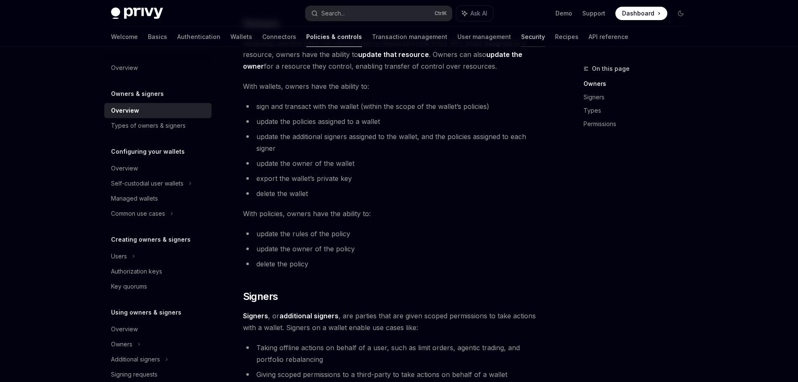
click at [521, 34] on link "Security" at bounding box center [533, 37] width 24 height 20
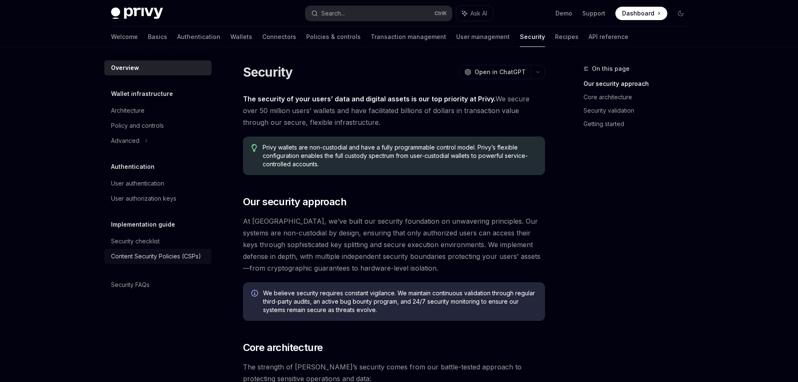
click at [165, 251] on link "Content Security Policies (CSPs)" at bounding box center [157, 256] width 107 height 15
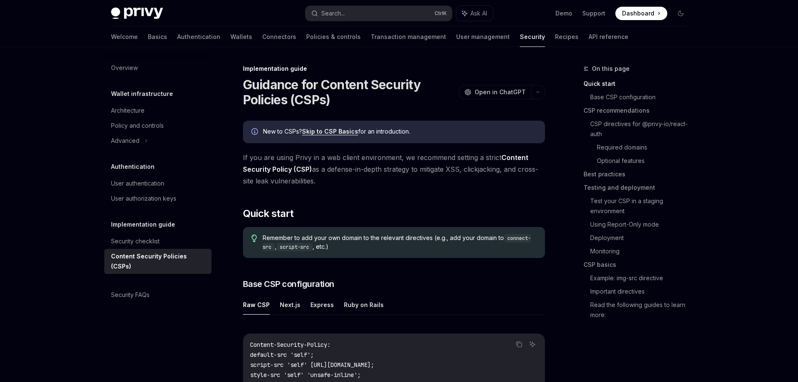
click at [108, 41] on div "Welcome Basics Authentication Wallets Connectors Policies & controls Transactio…" at bounding box center [399, 37] width 616 height 20
click at [148, 36] on link "Basics" at bounding box center [157, 37] width 19 height 20
type textarea "*"
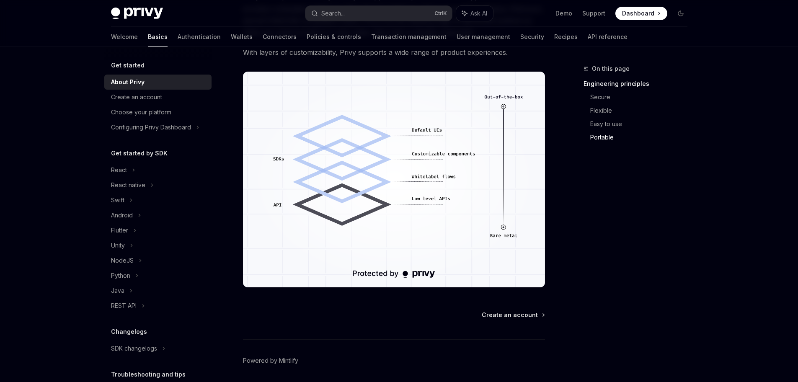
scroll to position [713, 0]
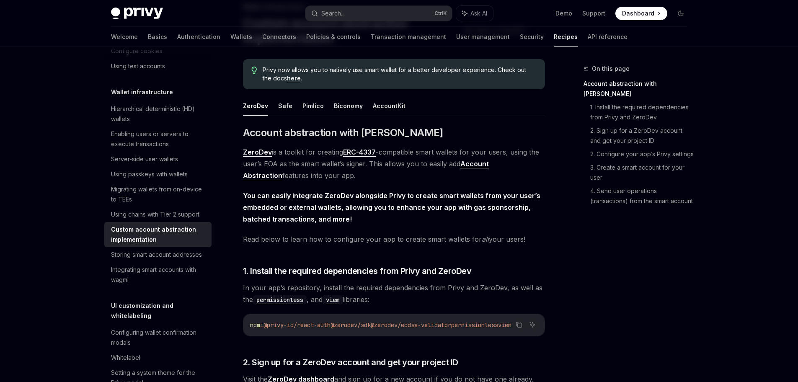
scroll to position [50, 0]
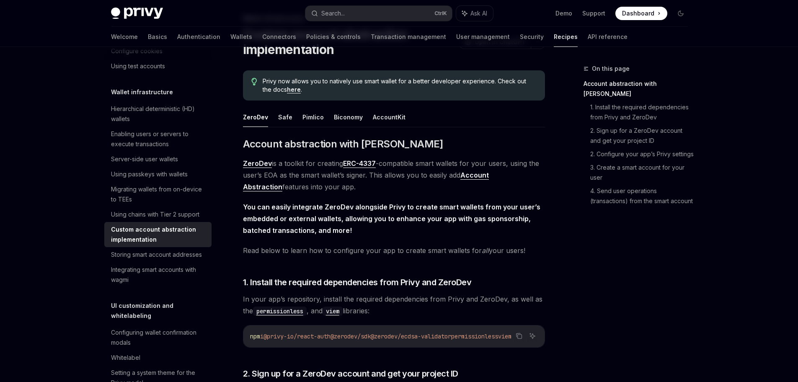
click at [288, 86] on link "here" at bounding box center [294, 90] width 14 height 8
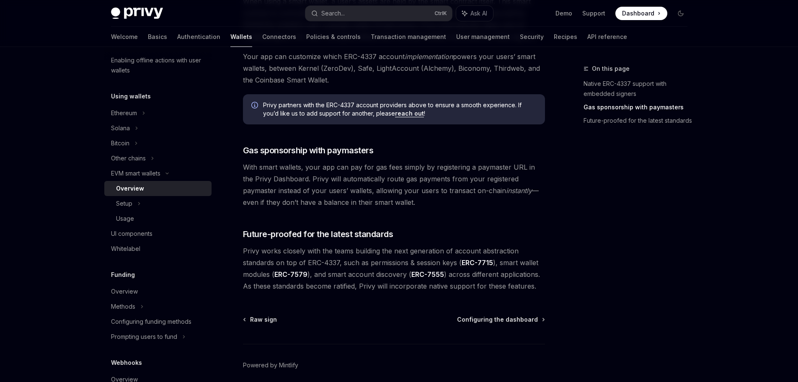
scroll to position [603, 0]
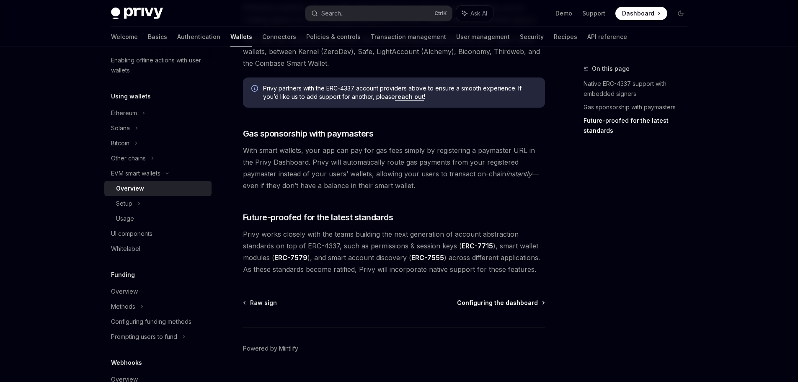
click at [497, 302] on span "Configuring the dashboard" at bounding box center [497, 303] width 81 height 8
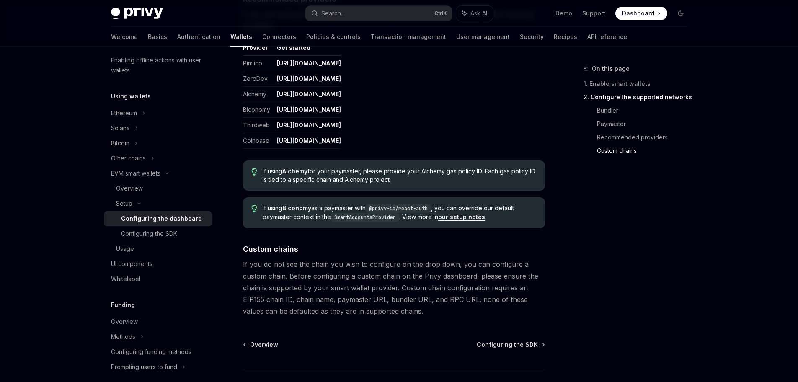
scroll to position [1055, 0]
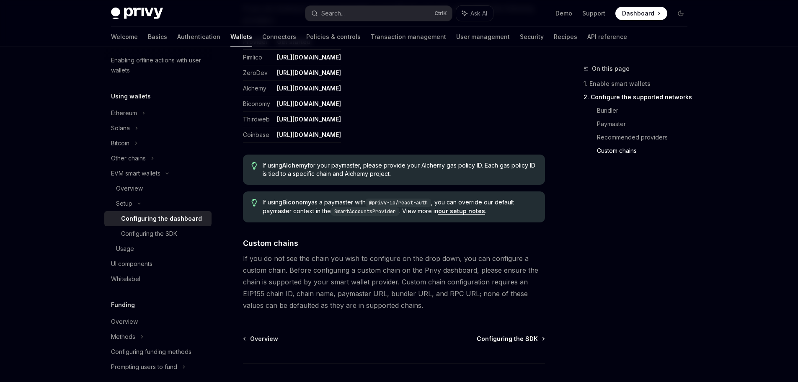
click at [513, 335] on span "Configuring the SDK" at bounding box center [506, 339] width 61 height 8
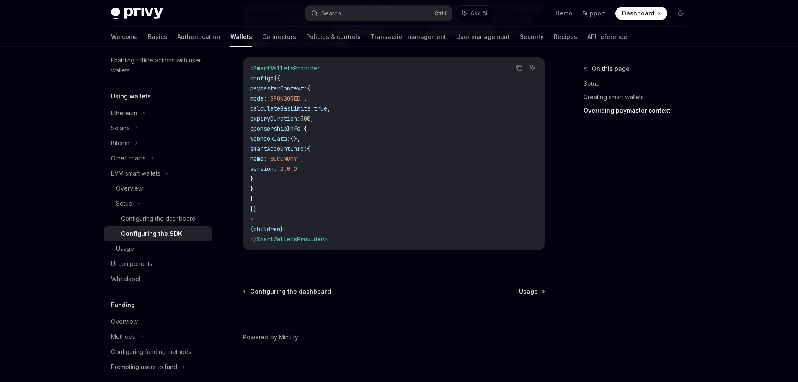
scroll to position [703, 0]
click at [526, 289] on span "Usage" at bounding box center [528, 290] width 19 height 8
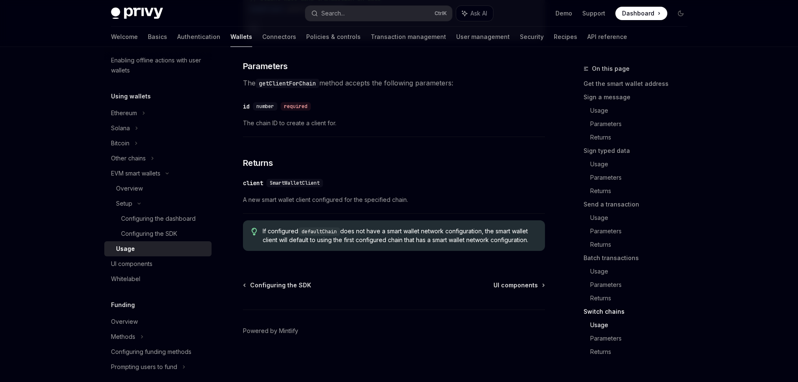
scroll to position [2580, 0]
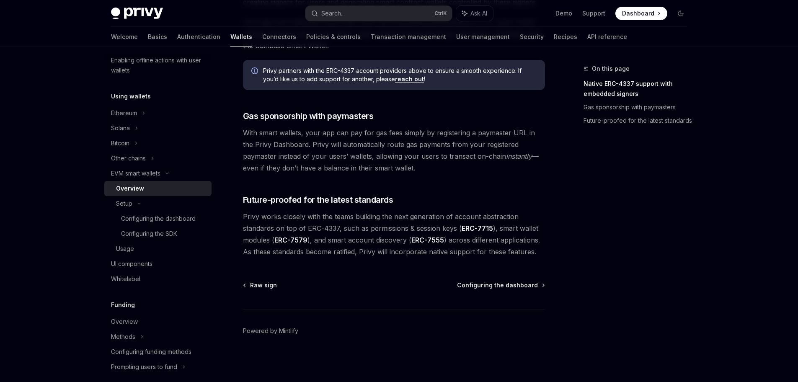
type textarea "*"
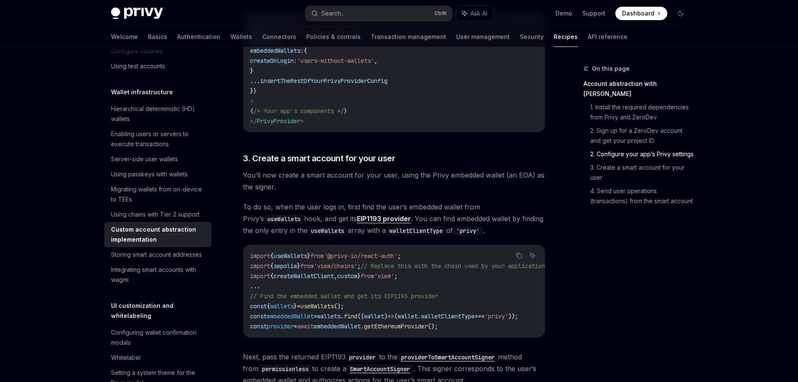
scroll to position [602, 0]
